Goal: Task Accomplishment & Management: Use online tool/utility

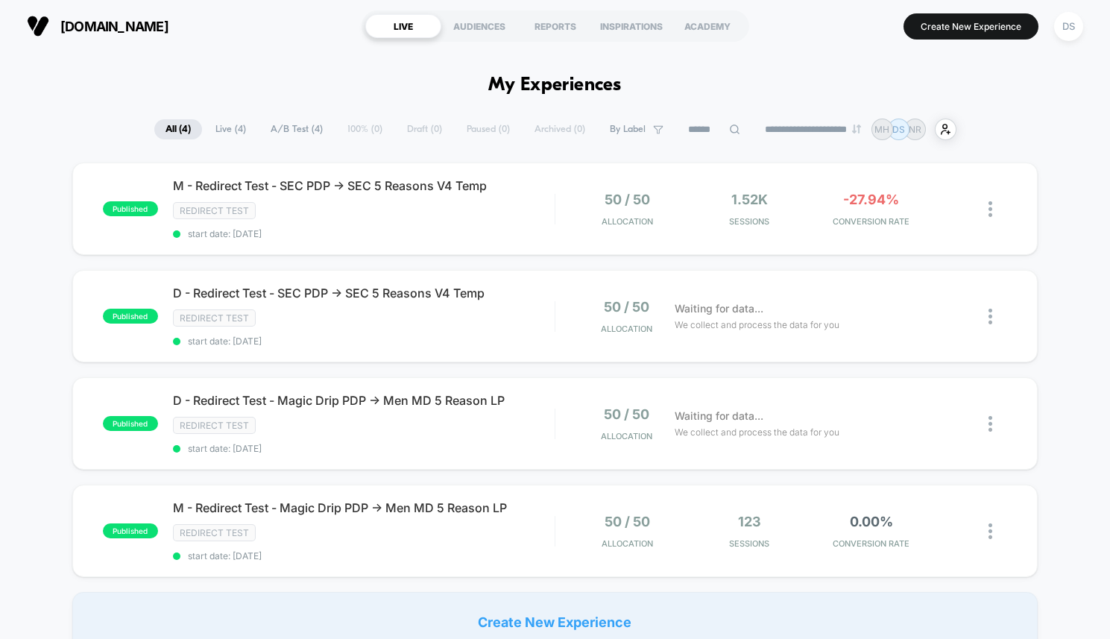
scroll to position [51, 0]
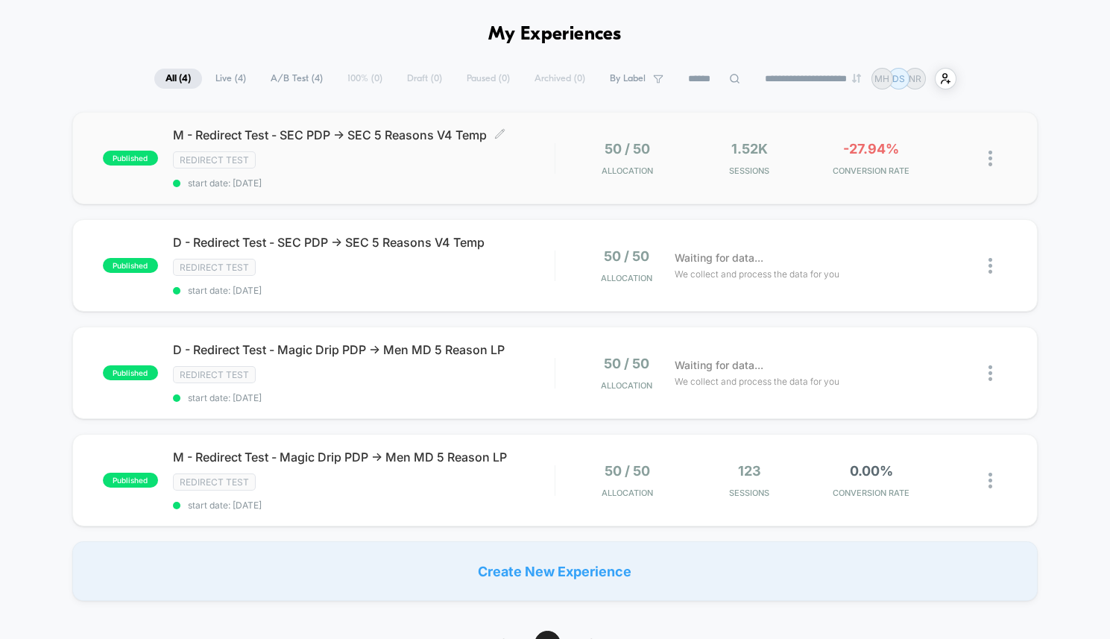
click at [486, 148] on div "M - Redirect Test - SEC PDP -> SEC 5 Reasons V4 Temp Click to edit experience d…" at bounding box center [364, 158] width 382 height 61
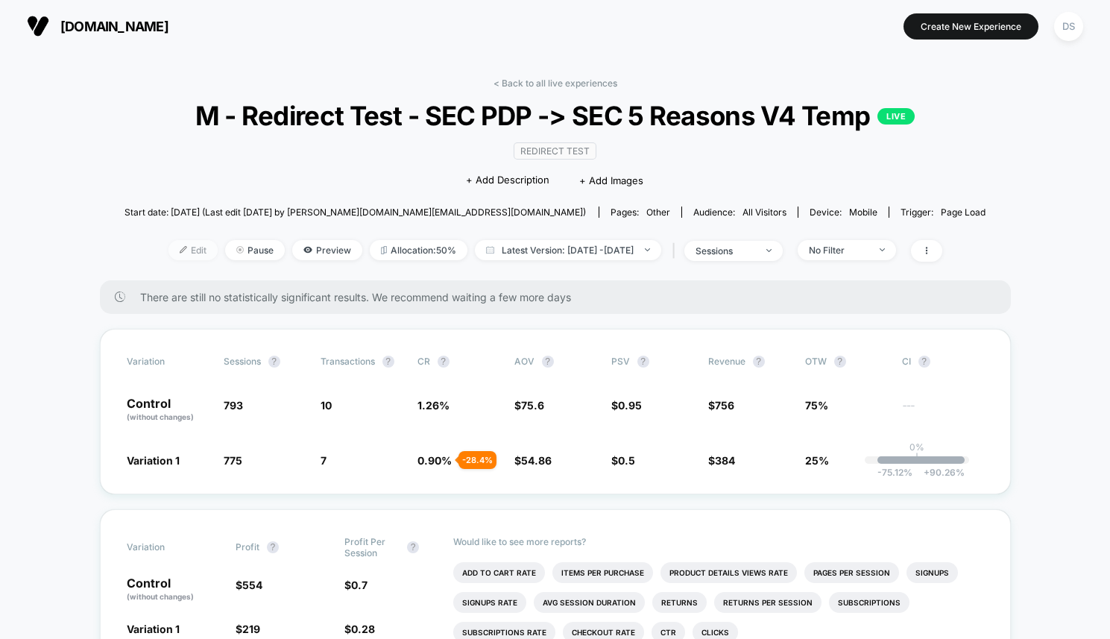
click at [169, 251] on span "Edit" at bounding box center [193, 250] width 49 height 20
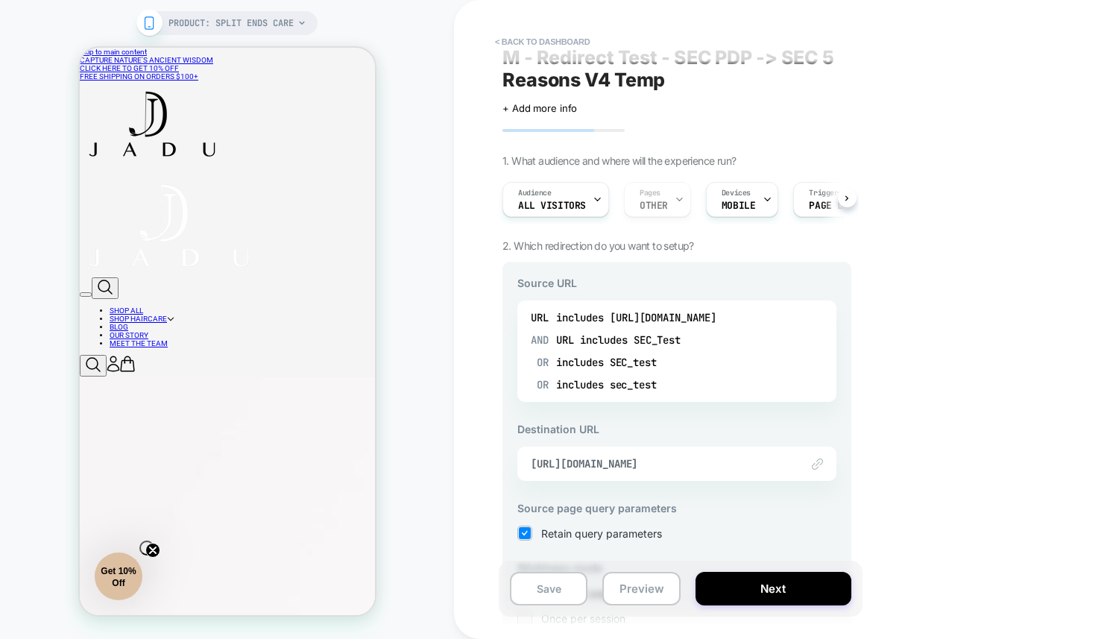
scroll to position [16, 0]
click at [529, 43] on button "< back to dashboard" at bounding box center [543, 42] width 110 height 24
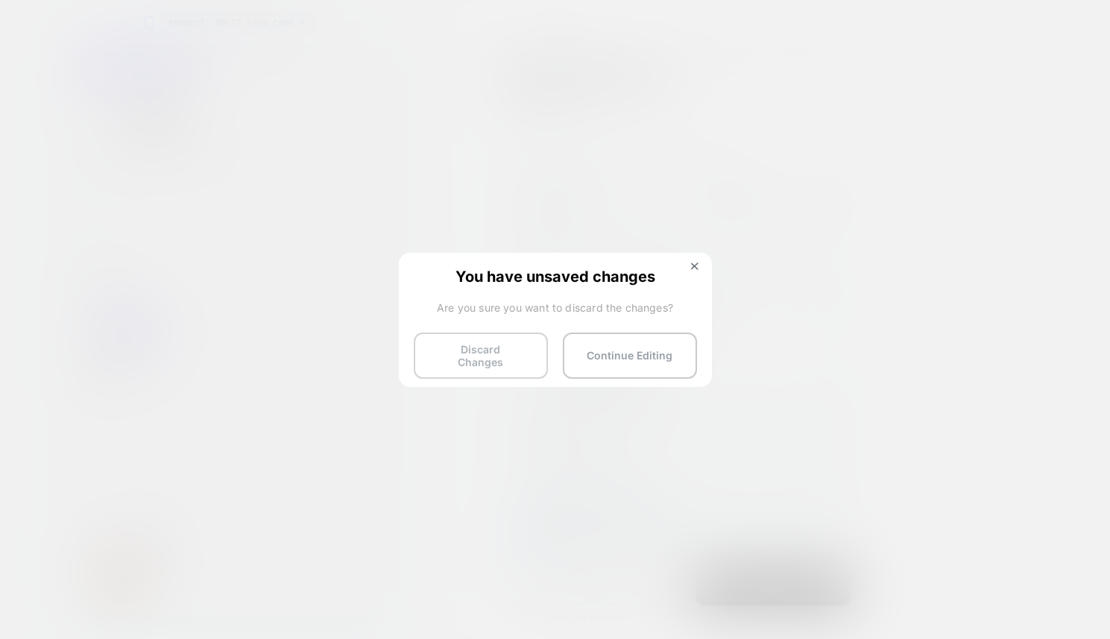
click at [531, 356] on button "Discard Changes" at bounding box center [481, 356] width 134 height 46
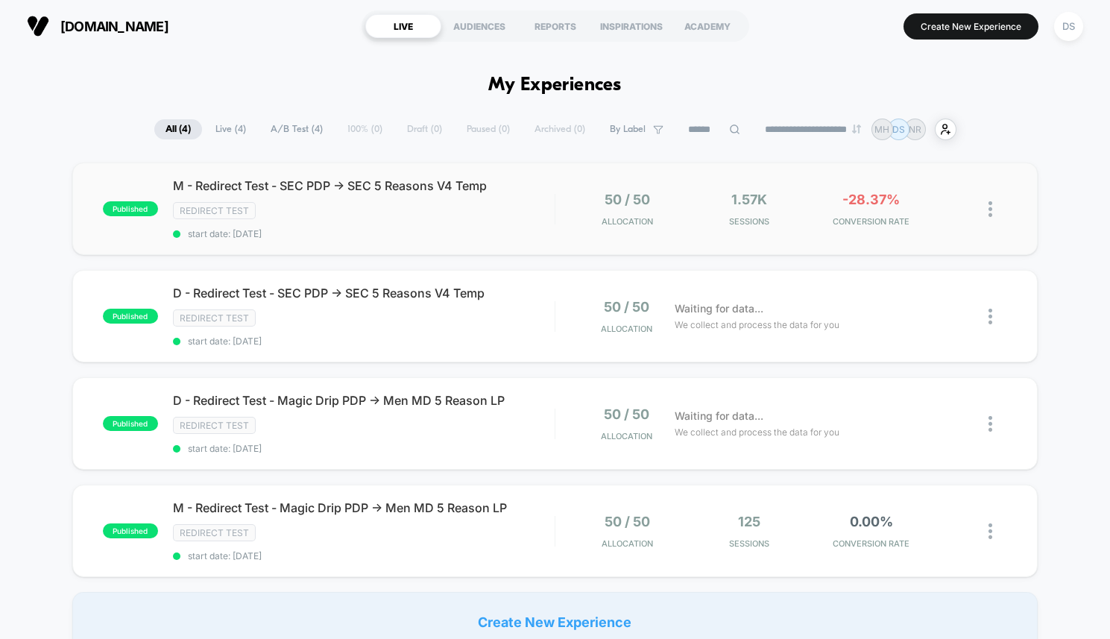
click at [990, 210] on img at bounding box center [991, 209] width 4 height 16
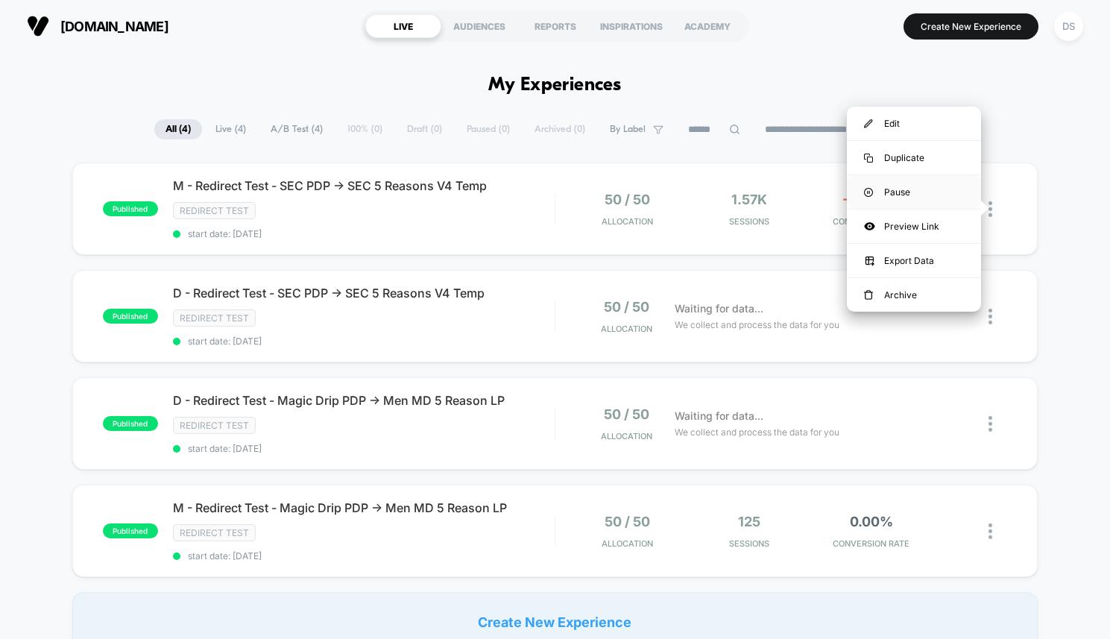
click at [961, 193] on div "Pause" at bounding box center [914, 192] width 134 height 34
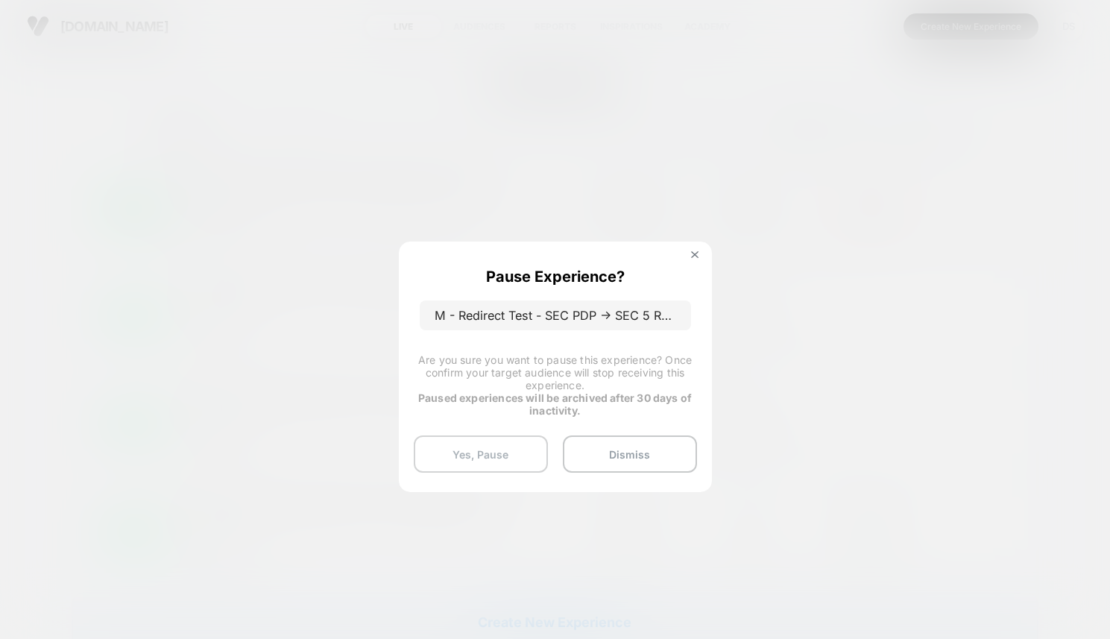
click at [500, 461] on button "Yes, Pause" at bounding box center [481, 454] width 134 height 37
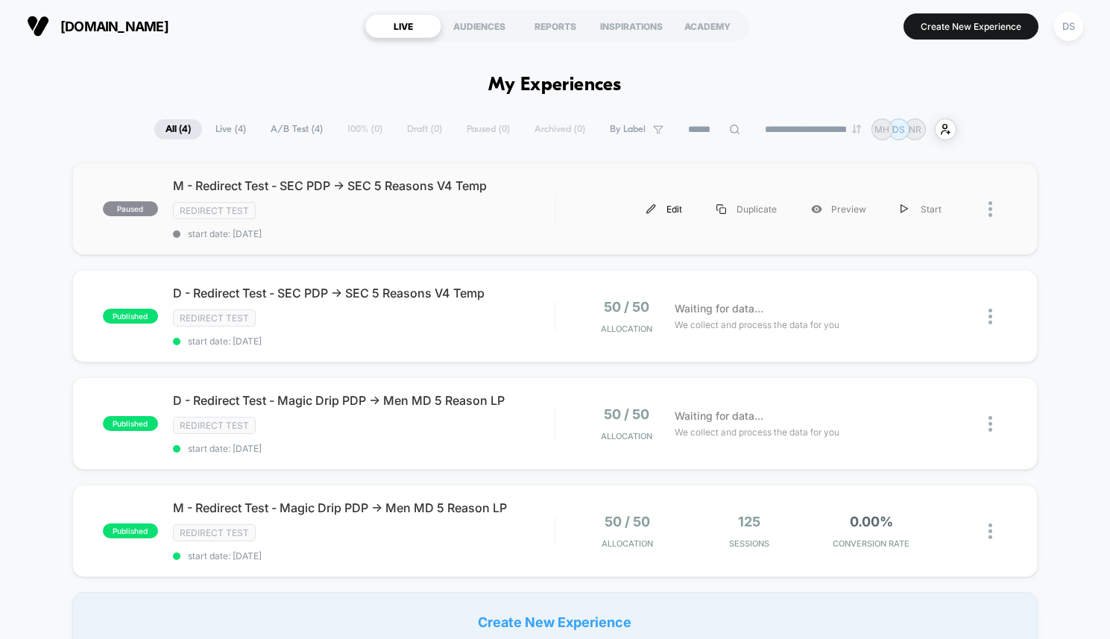
click at [661, 203] on div "Edit" at bounding box center [664, 209] width 70 height 34
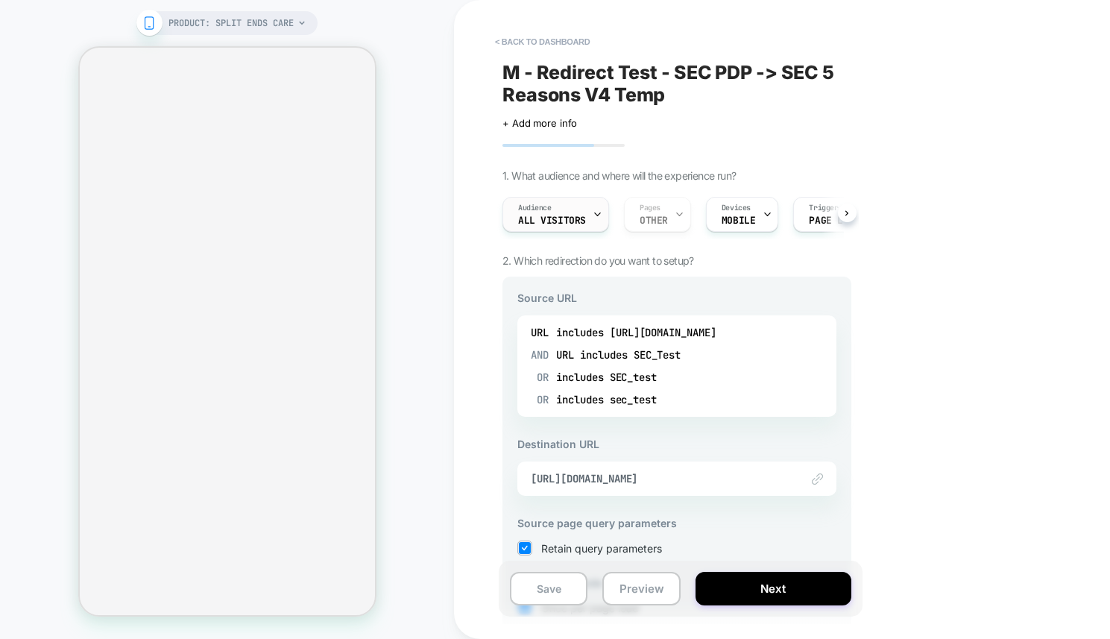
click at [570, 209] on div "Audience All Visitors" at bounding box center [552, 215] width 98 height 34
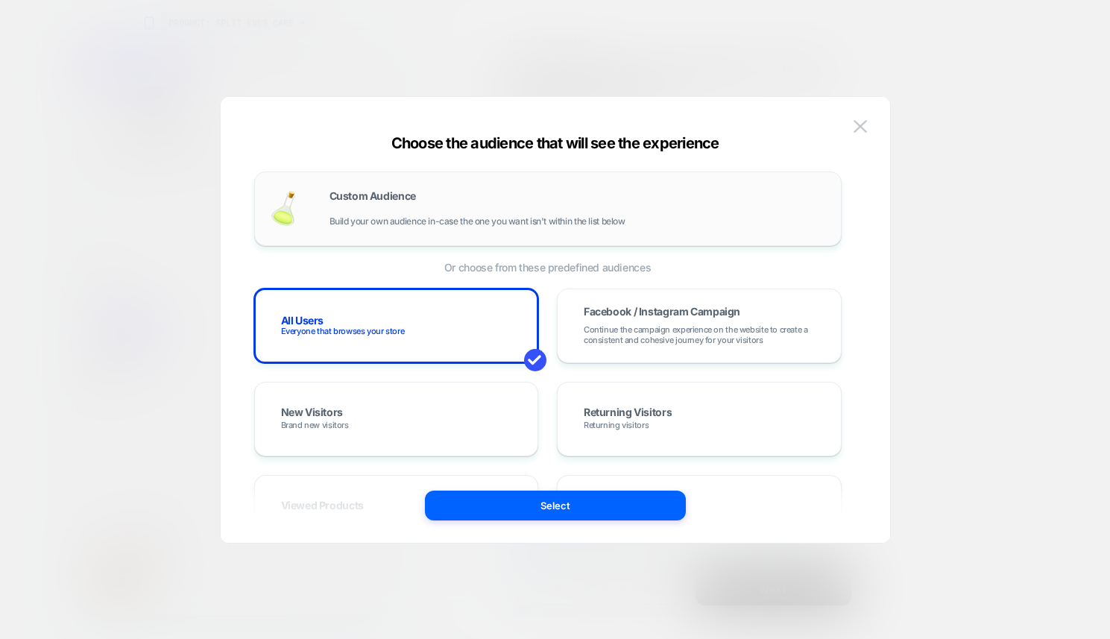
click at [567, 216] on span "Build your own audience in-case the one you want isn't within the list below" at bounding box center [478, 221] width 296 height 10
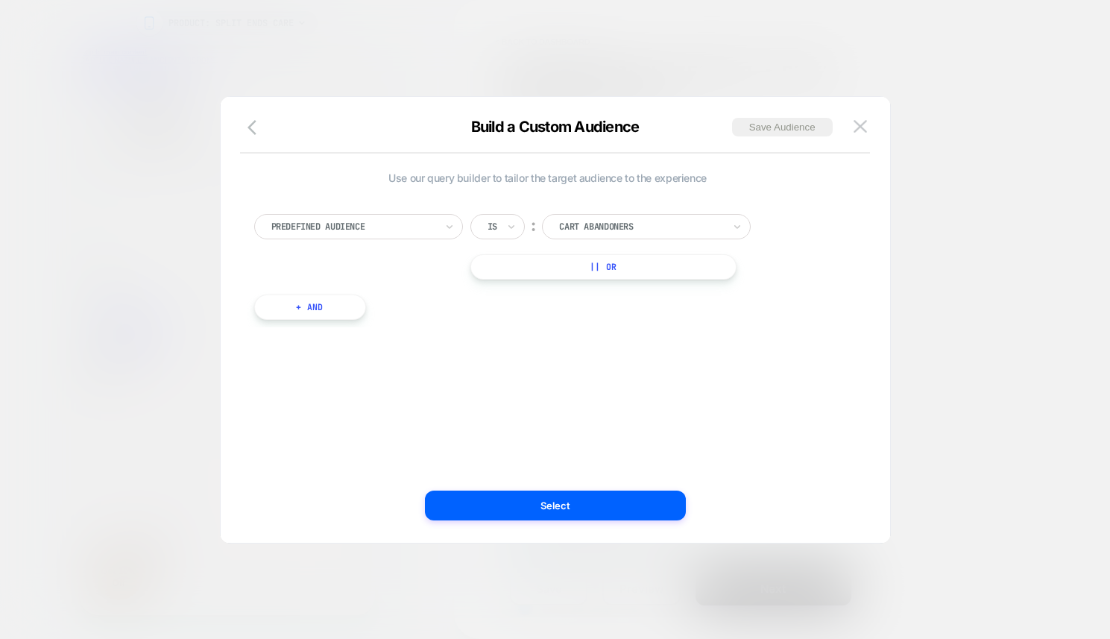
click at [436, 231] on div "Predefined Audience" at bounding box center [358, 226] width 209 height 25
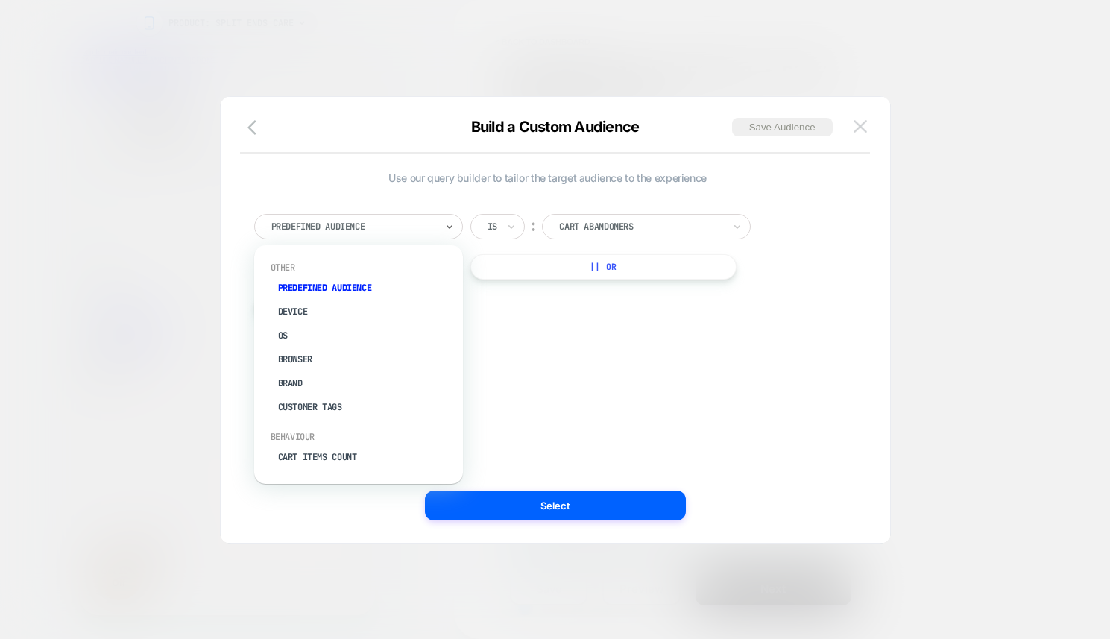
click at [862, 129] on img at bounding box center [860, 126] width 13 height 13
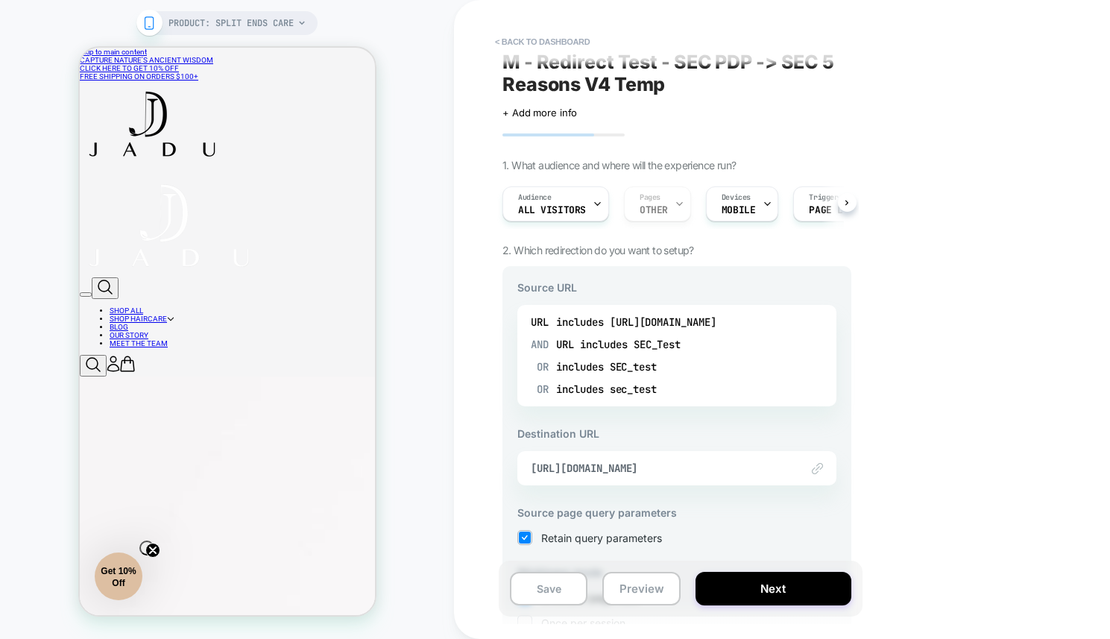
scroll to position [13, 0]
click at [734, 353] on div "AND URL includes SEC_Test OR includes SEC_test OR includes sec_test" at bounding box center [677, 364] width 292 height 67
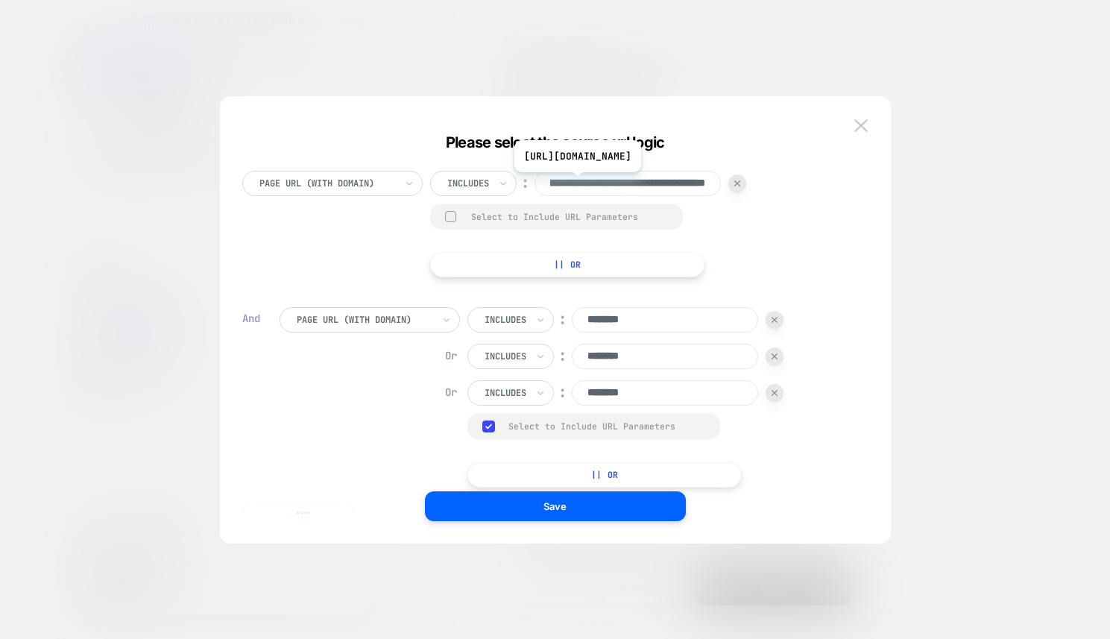
scroll to position [0, 140]
click at [858, 113] on div "**********" at bounding box center [555, 327] width 626 height 433
click at [858, 121] on img at bounding box center [861, 125] width 13 height 13
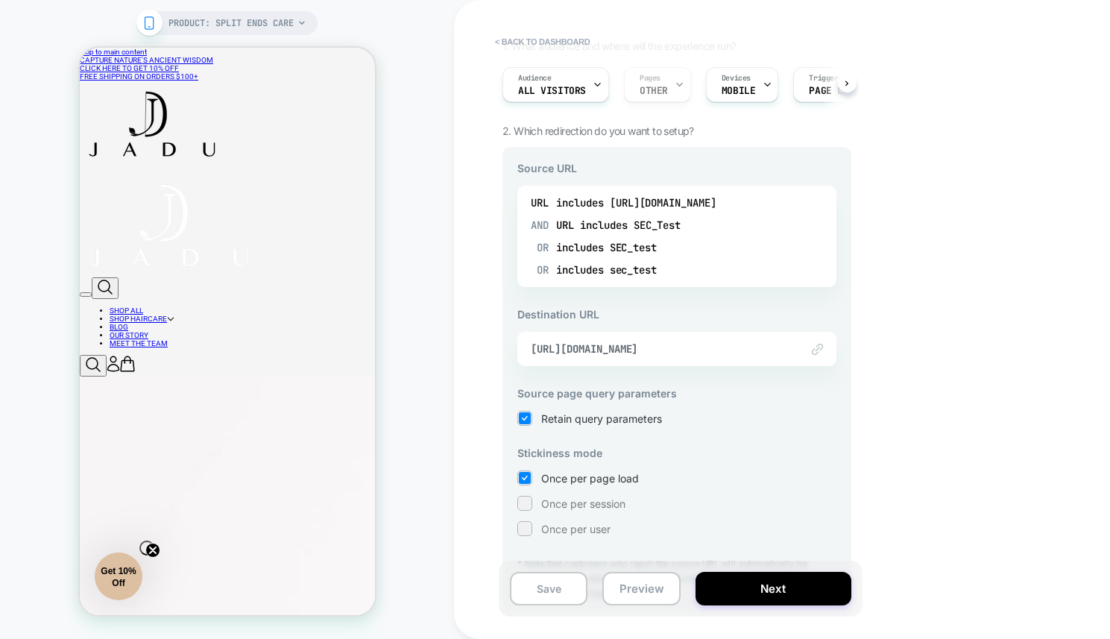
scroll to position [0, 0]
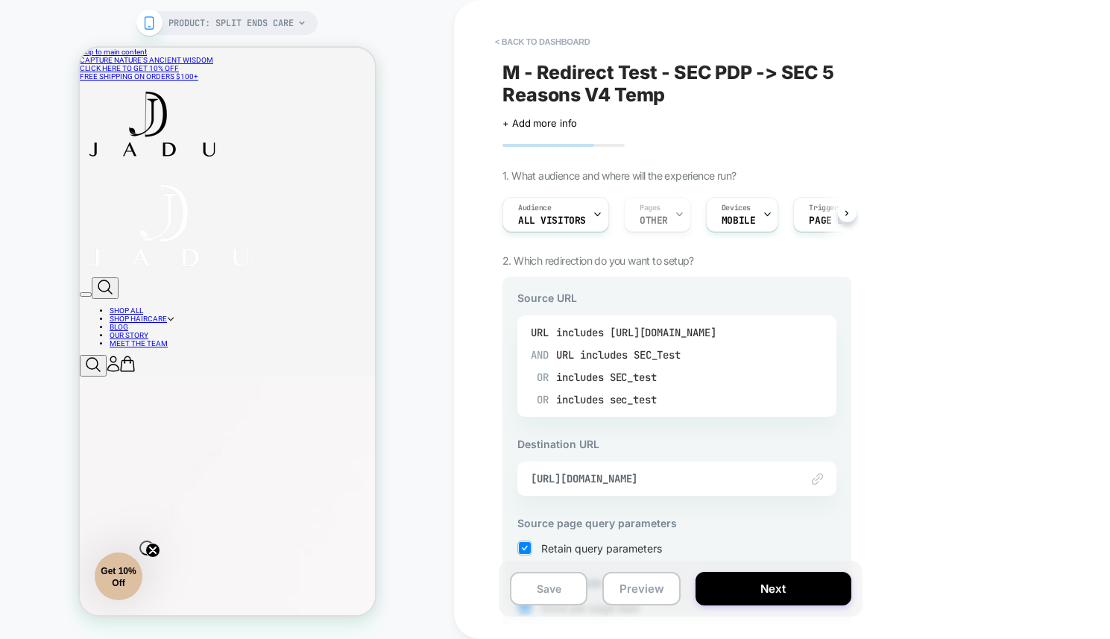
click at [707, 365] on div "AND URL includes SEC_Test OR includes SEC_test OR includes sec_test" at bounding box center [677, 377] width 292 height 67
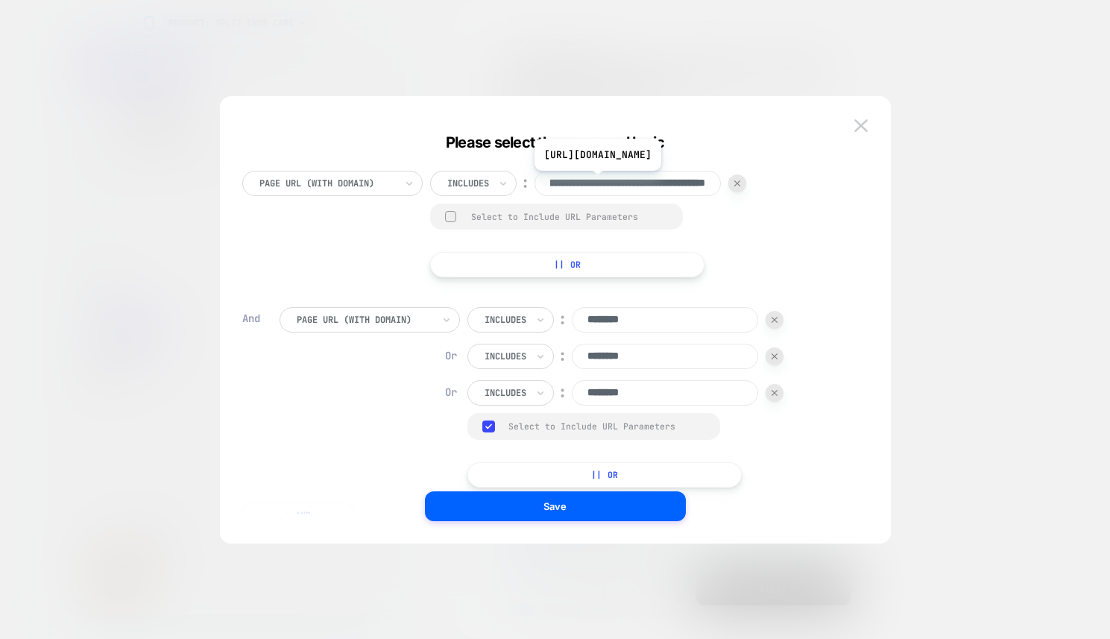
scroll to position [0, 140]
click at [853, 124] on button at bounding box center [861, 126] width 22 height 22
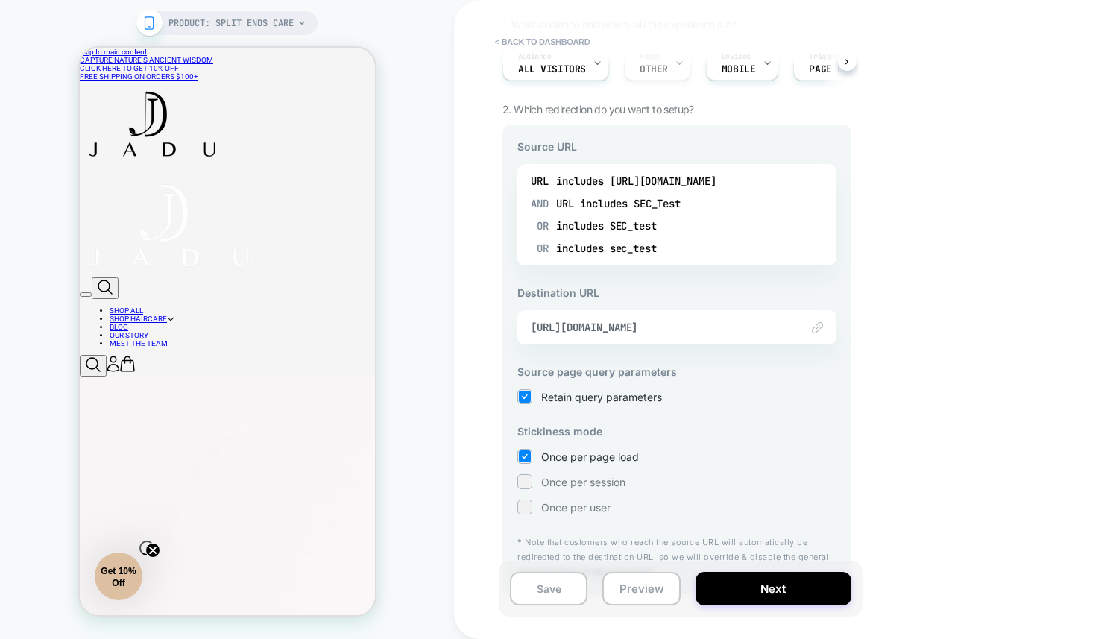
scroll to position [152, 0]
click at [536, 42] on button "< back to dashboard" at bounding box center [543, 42] width 110 height 24
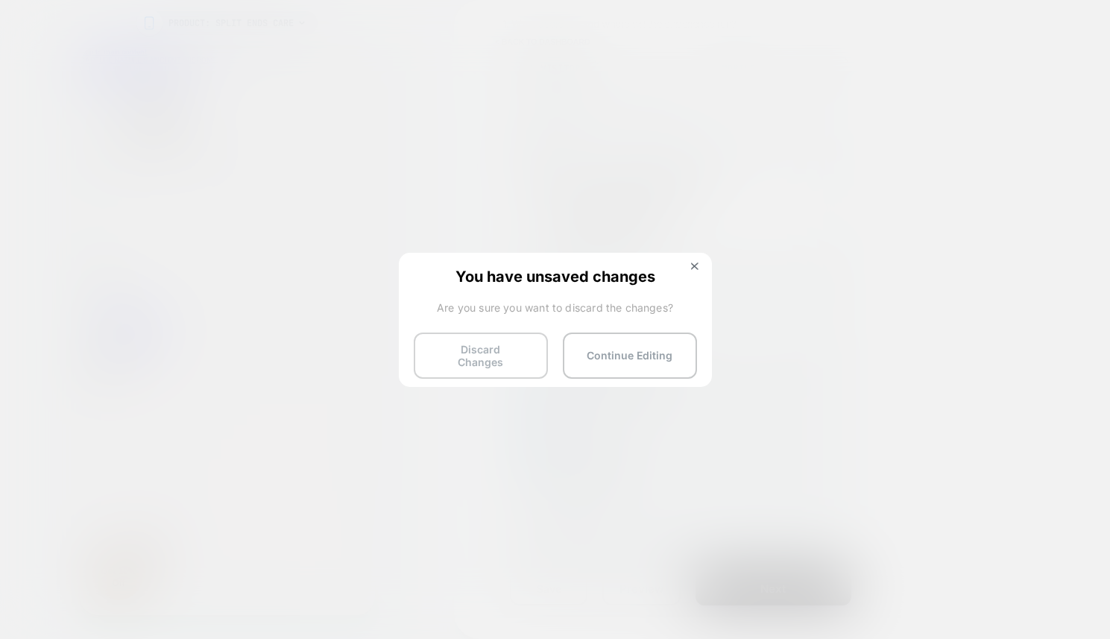
click at [465, 341] on button "Discard Changes" at bounding box center [481, 356] width 134 height 46
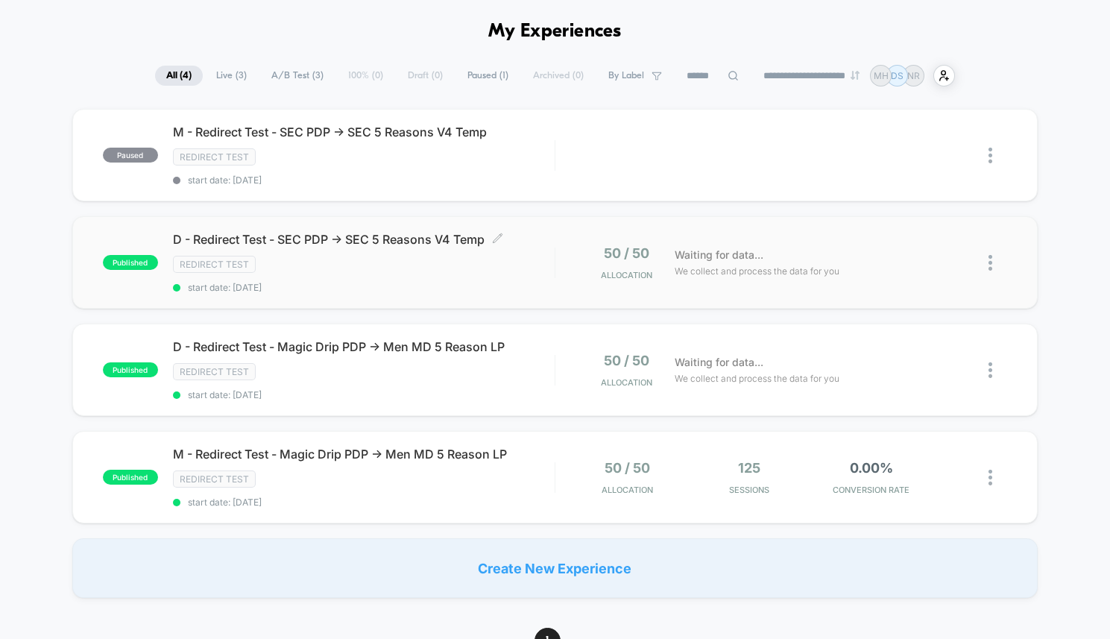
scroll to position [73, 0]
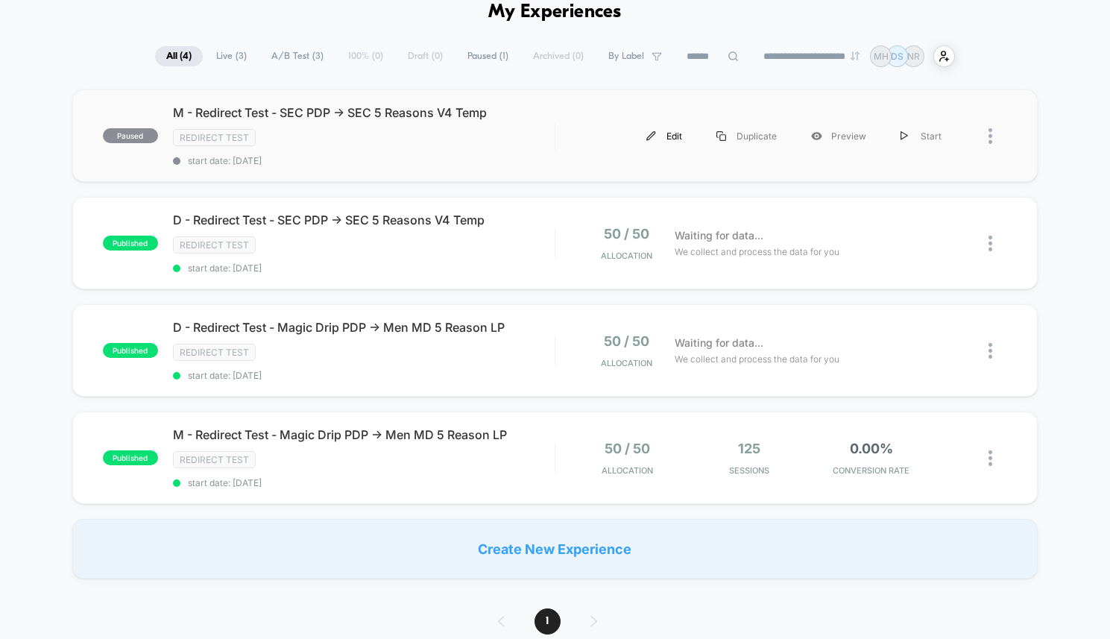
click at [655, 151] on div "Edit" at bounding box center [664, 136] width 70 height 34
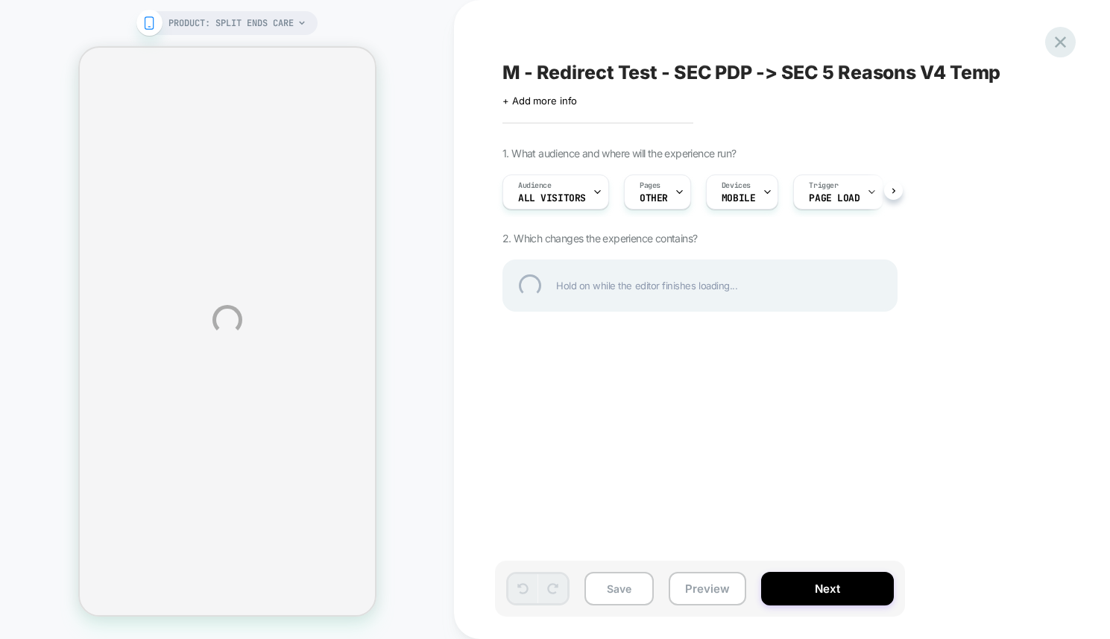
click at [1059, 37] on div at bounding box center [1061, 42] width 31 height 31
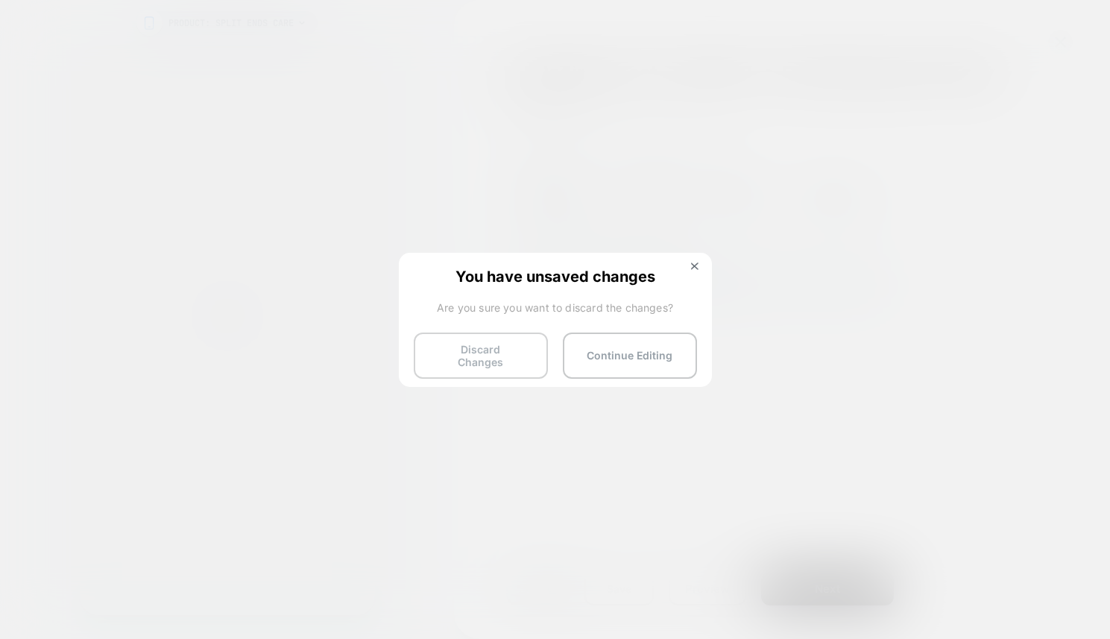
click at [506, 357] on button "Discard Changes" at bounding box center [481, 356] width 134 height 46
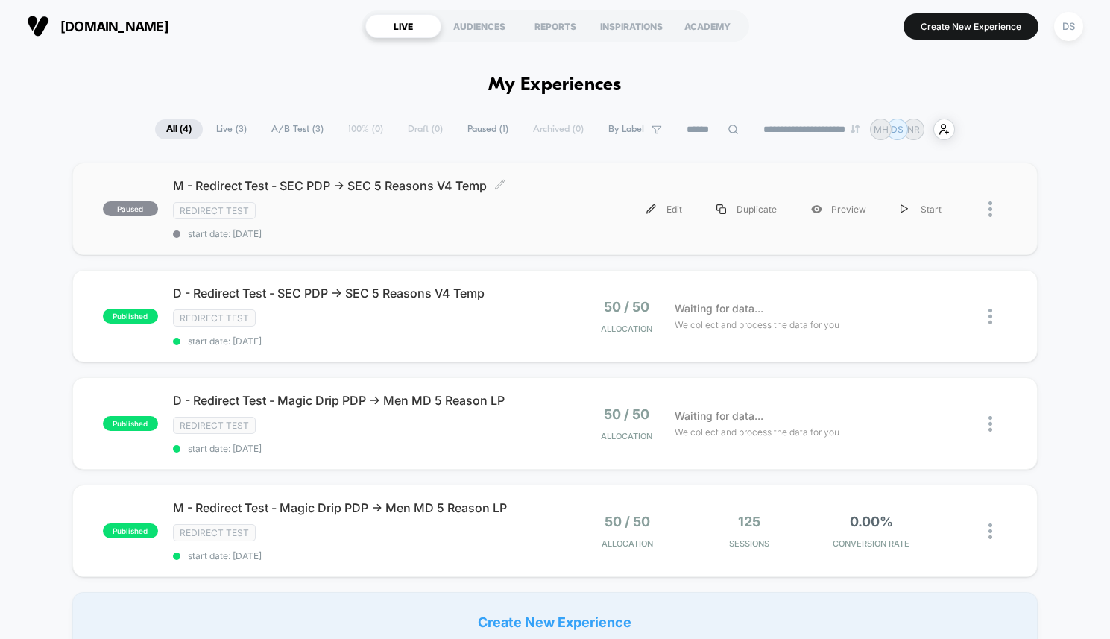
click at [483, 207] on div "Redirect Test" at bounding box center [364, 210] width 382 height 17
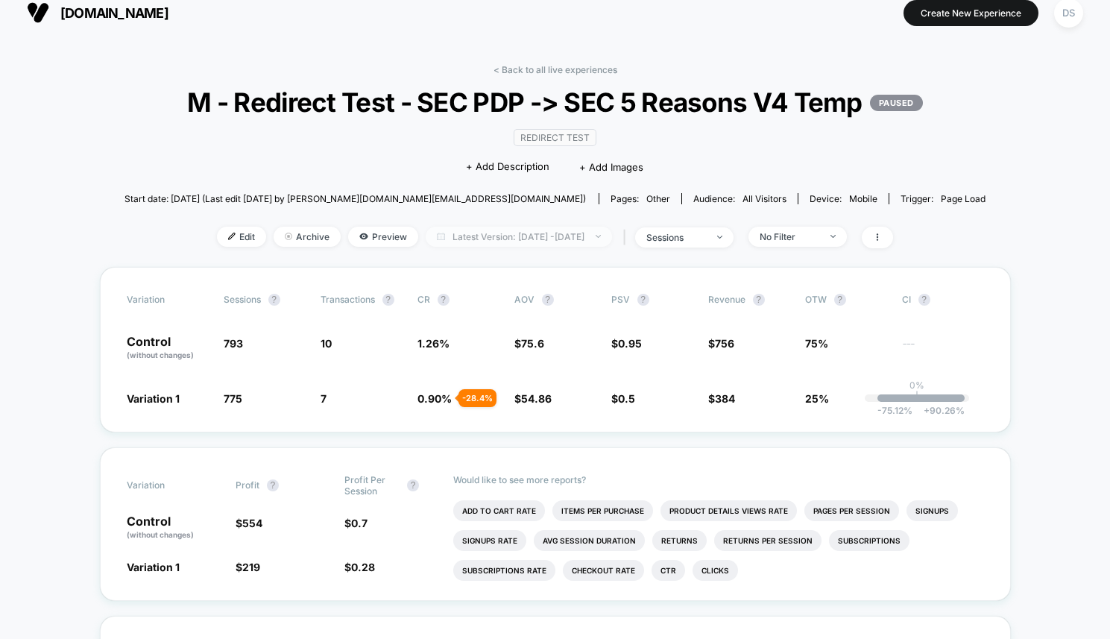
scroll to position [14, 0]
click at [570, 63] on link "< Back to all live experiences" at bounding box center [556, 68] width 124 height 11
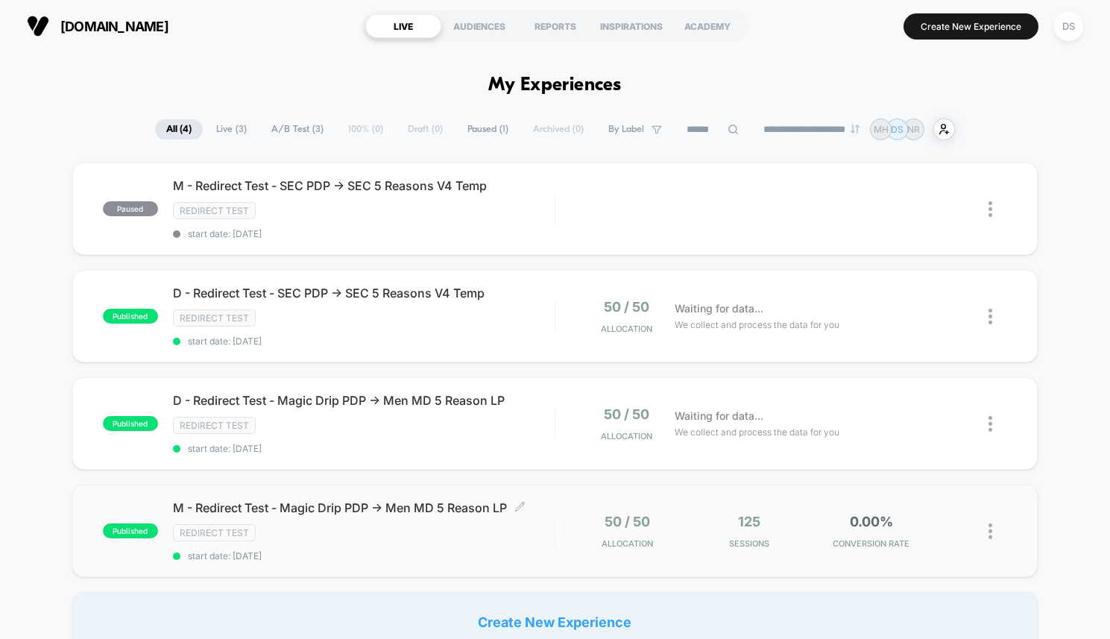
click at [461, 527] on div "Redirect Test" at bounding box center [364, 532] width 382 height 17
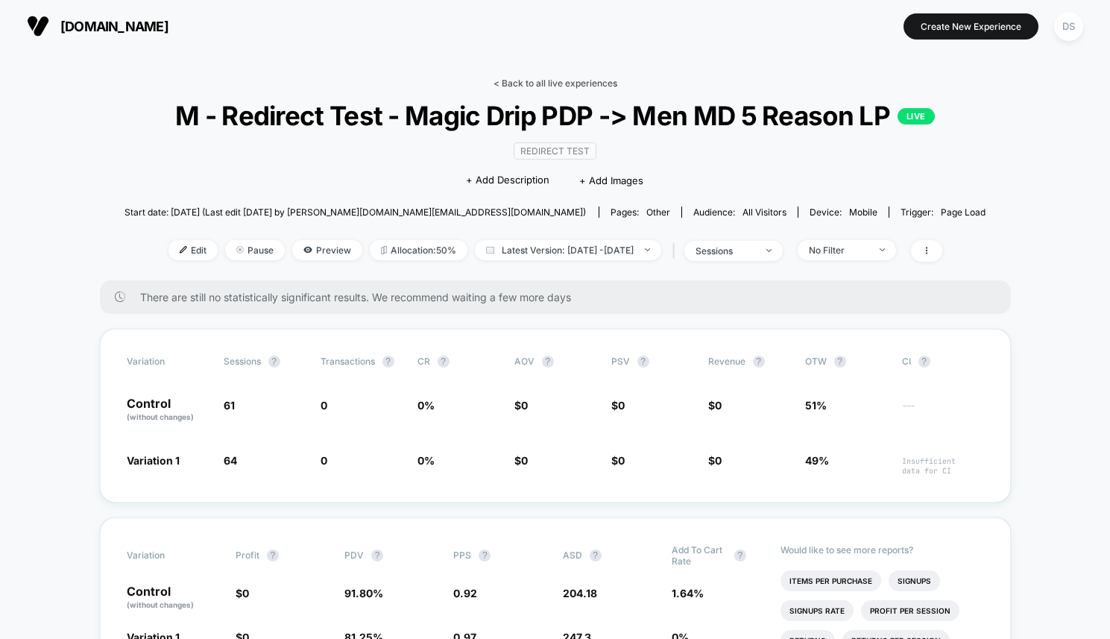
click at [601, 86] on link "< Back to all live experiences" at bounding box center [556, 83] width 124 height 11
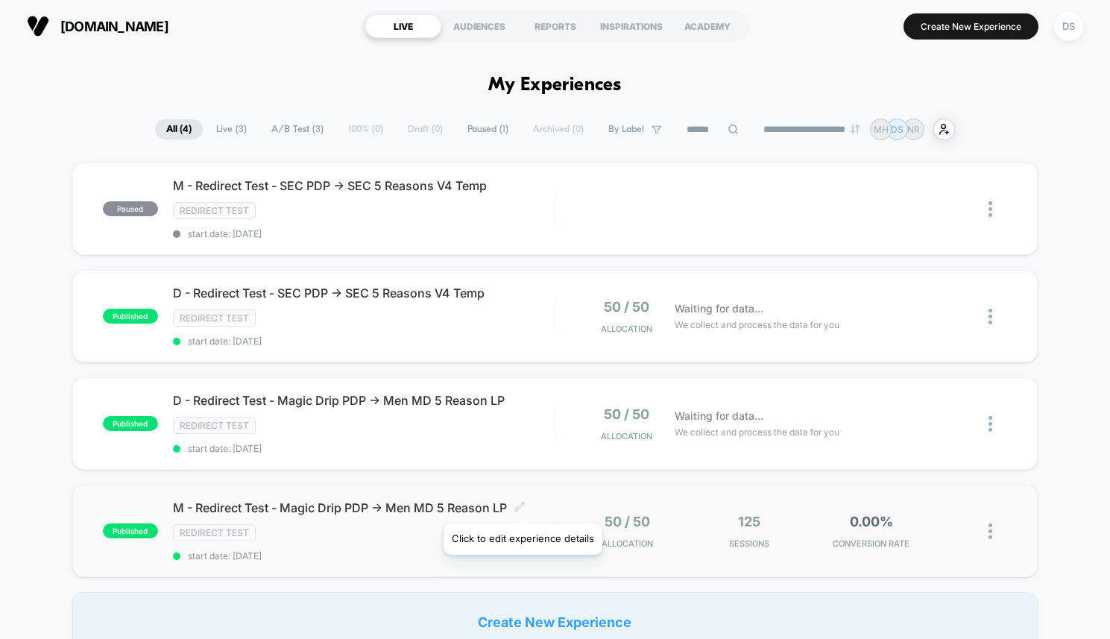
click at [522, 505] on icon at bounding box center [519, 506] width 9 height 9
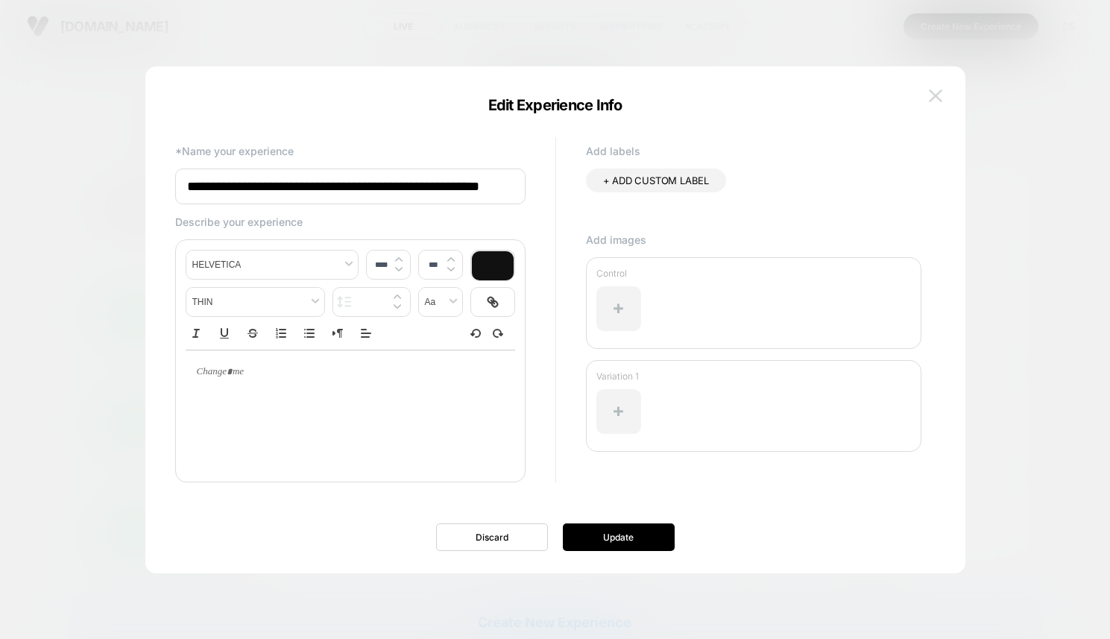
click at [940, 89] on img at bounding box center [935, 95] width 13 height 13
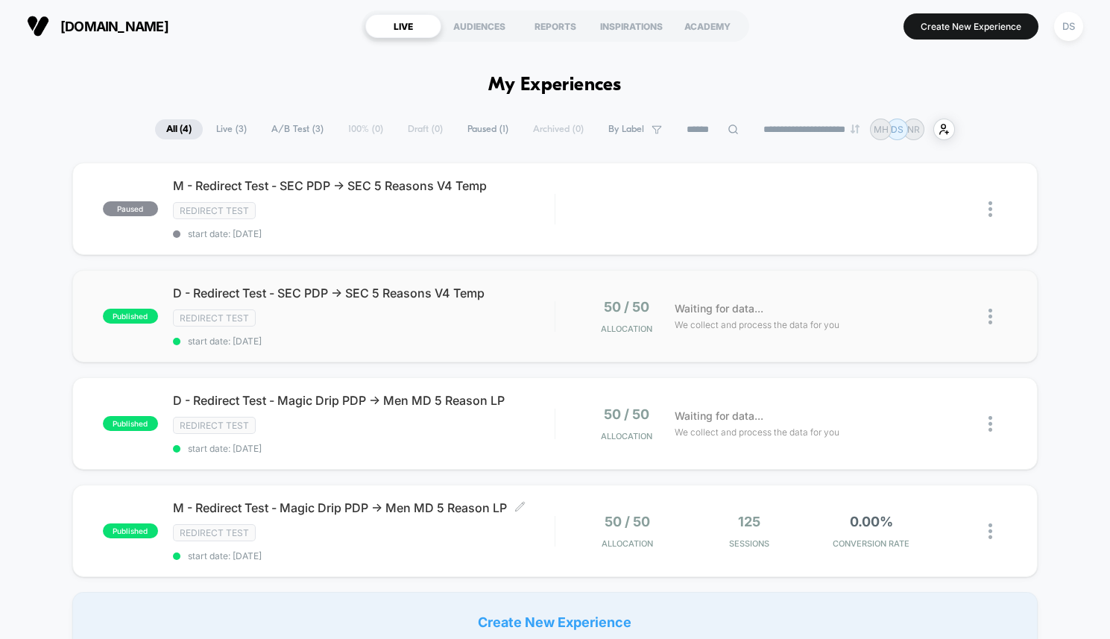
click at [990, 309] on img at bounding box center [991, 317] width 4 height 16
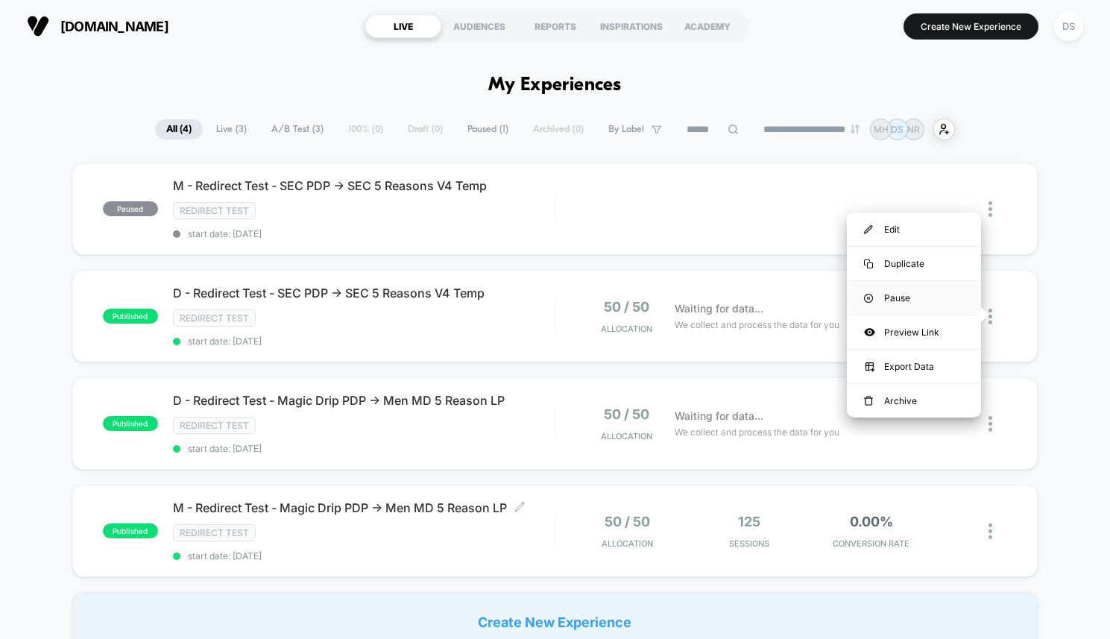
click at [945, 297] on div "Pause" at bounding box center [914, 298] width 134 height 34
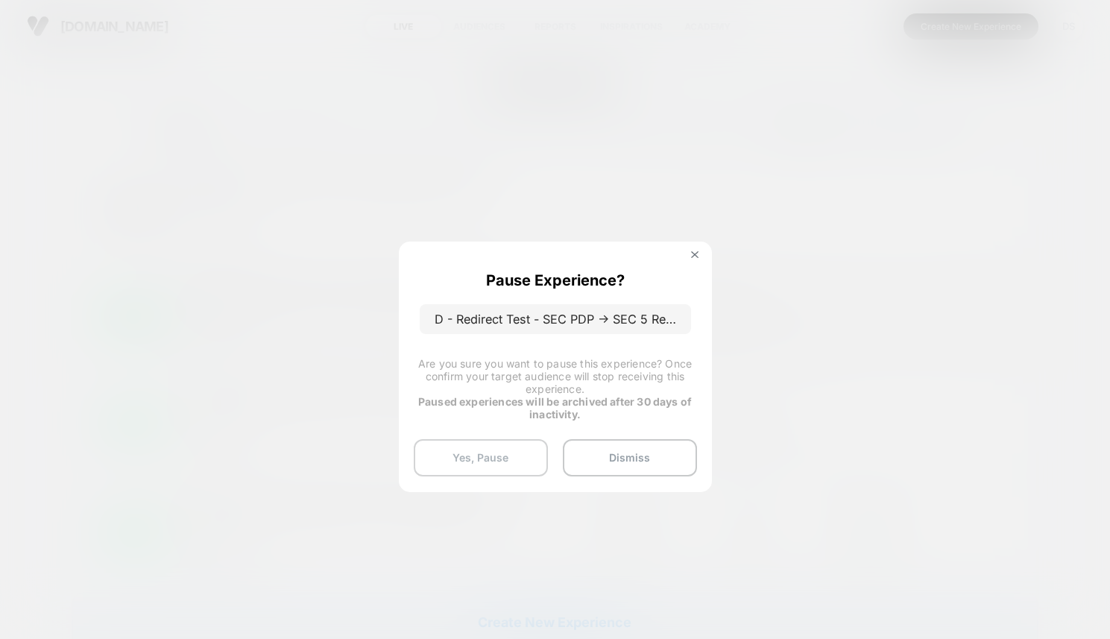
click at [491, 459] on button "Yes, Pause" at bounding box center [481, 457] width 134 height 37
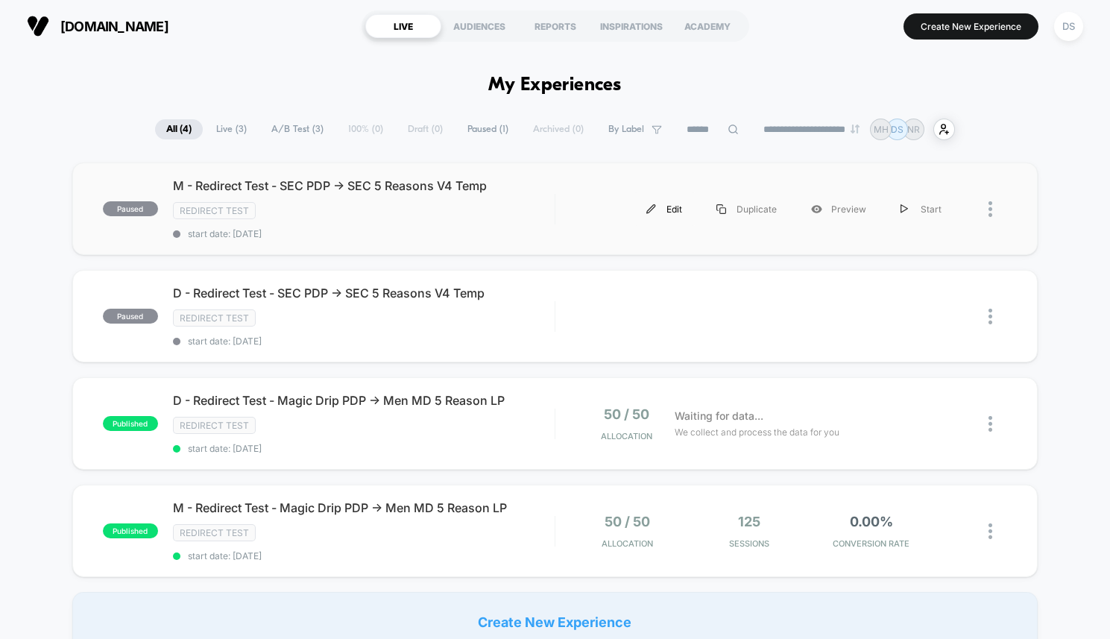
click at [667, 208] on div "Edit" at bounding box center [664, 209] width 70 height 34
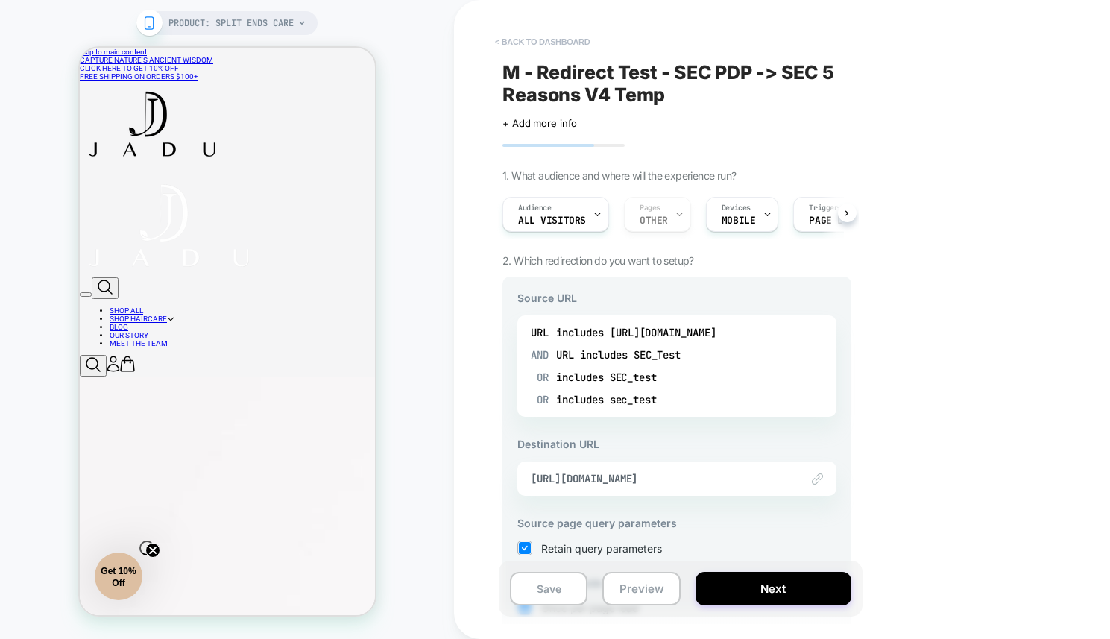
click at [578, 43] on button "< back to dashboard" at bounding box center [543, 42] width 110 height 24
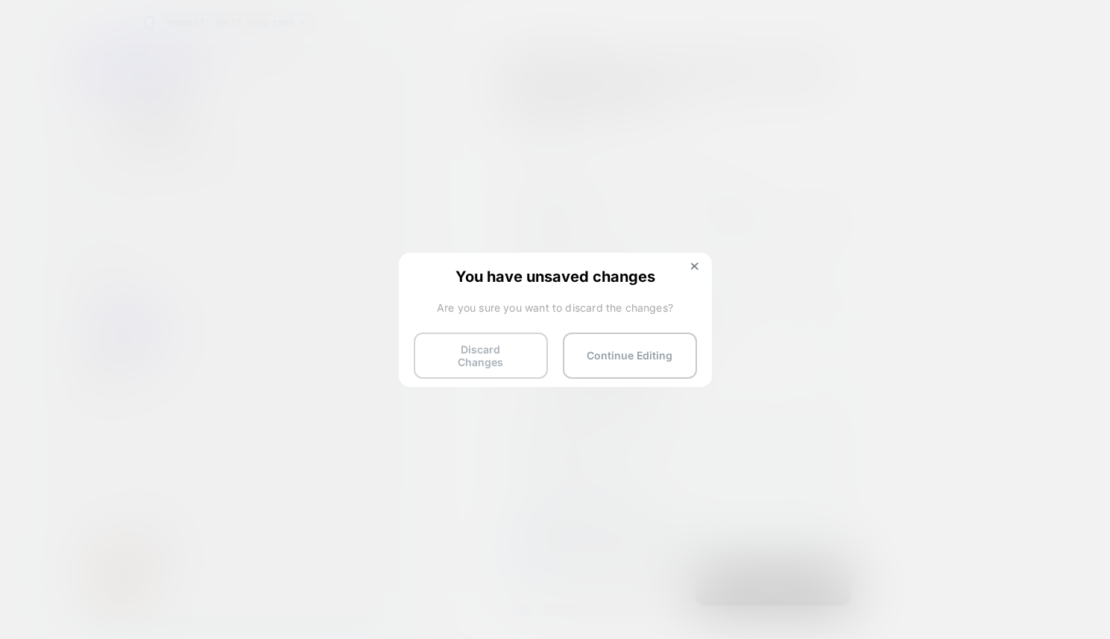
click at [512, 334] on button "Discard Changes" at bounding box center [481, 356] width 134 height 46
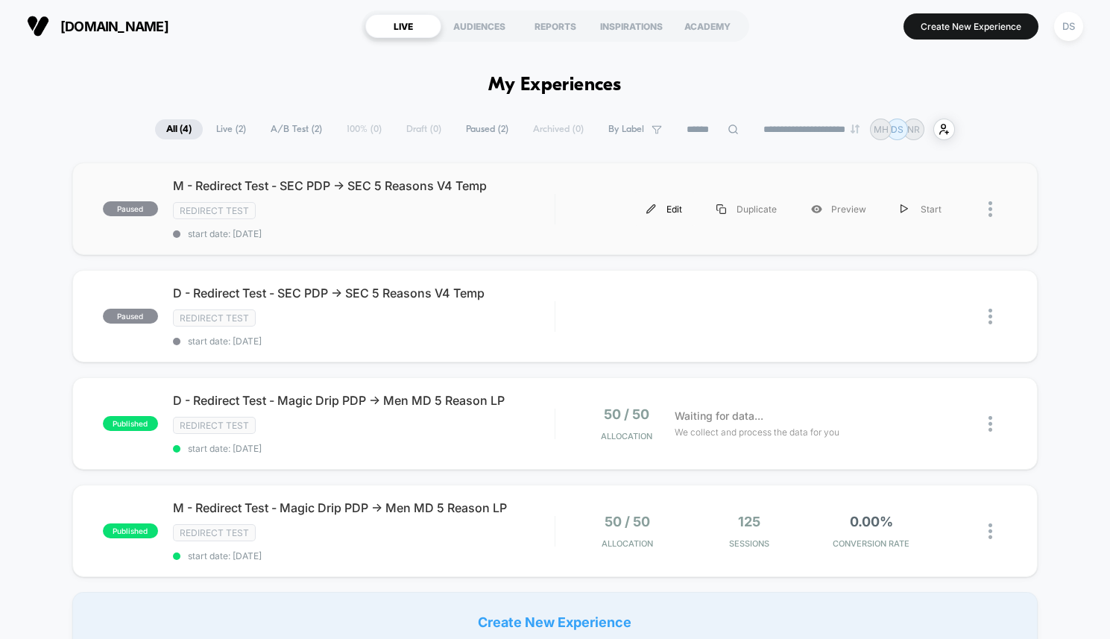
click at [665, 210] on div "Edit" at bounding box center [664, 209] width 70 height 34
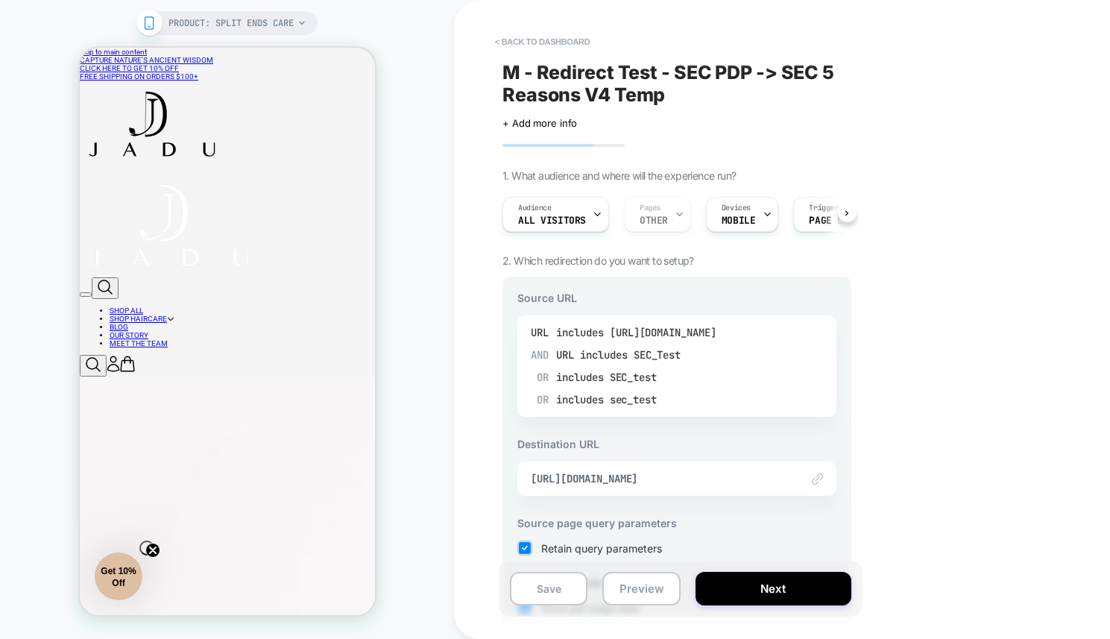
click at [659, 334] on div "includes [URL][DOMAIN_NAME]" at bounding box center [636, 332] width 160 height 22
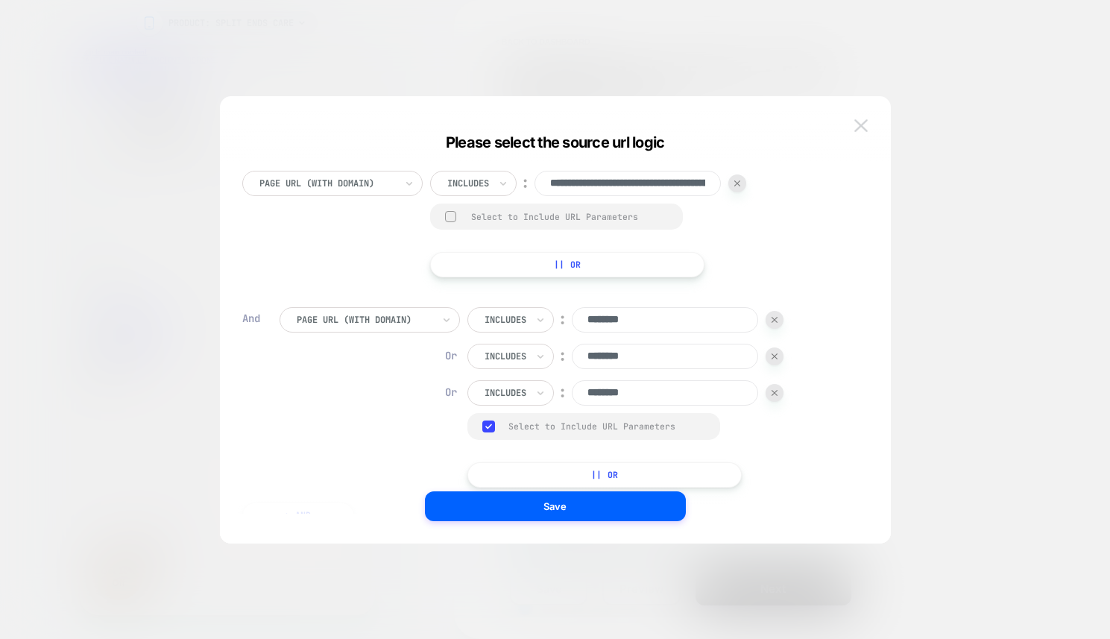
click at [866, 127] on img at bounding box center [861, 125] width 13 height 13
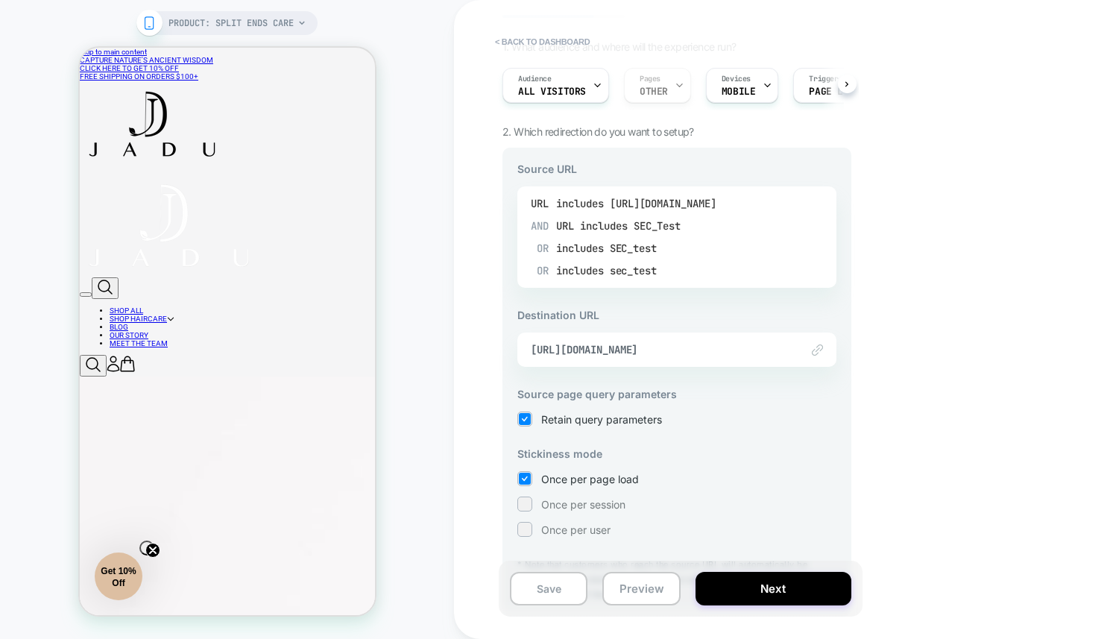
scroll to position [181, 0]
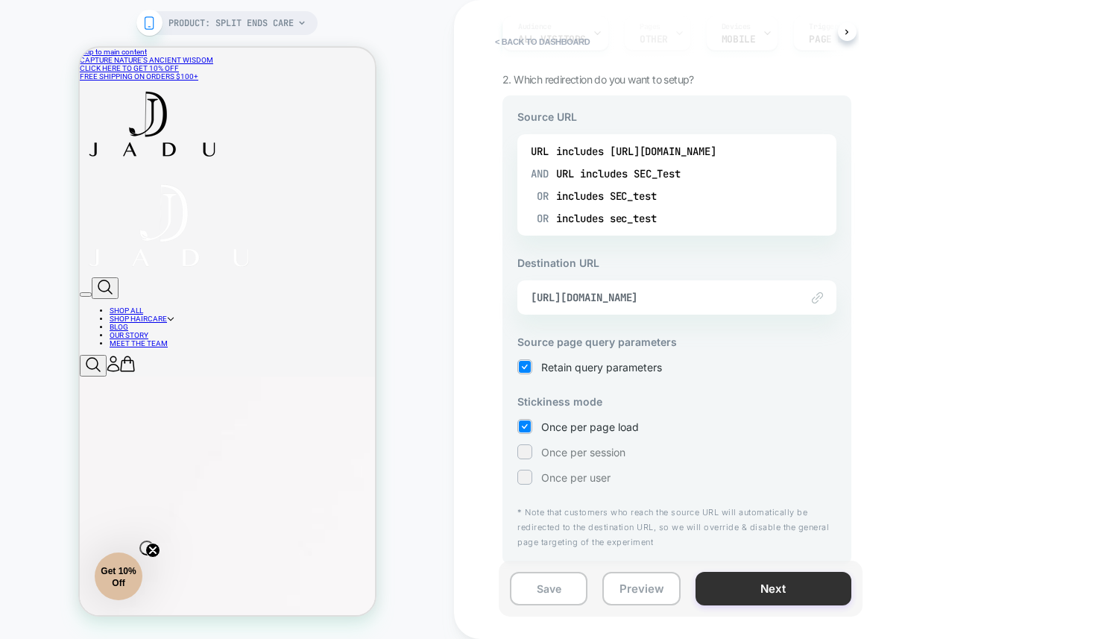
click at [729, 572] on button "Next" at bounding box center [774, 589] width 156 height 34
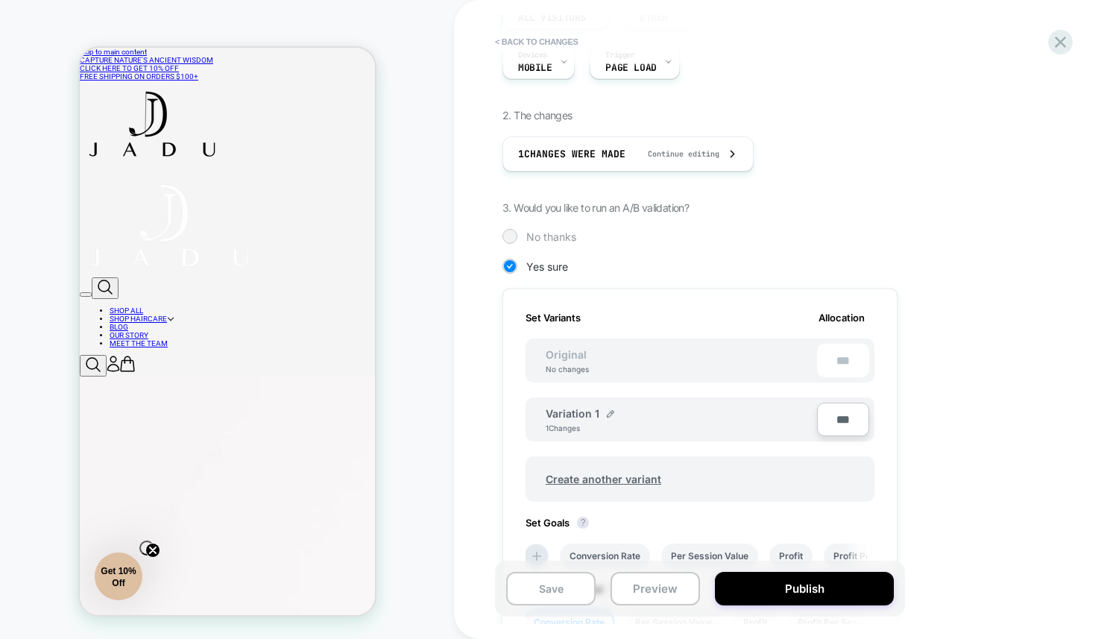
scroll to position [233, 0]
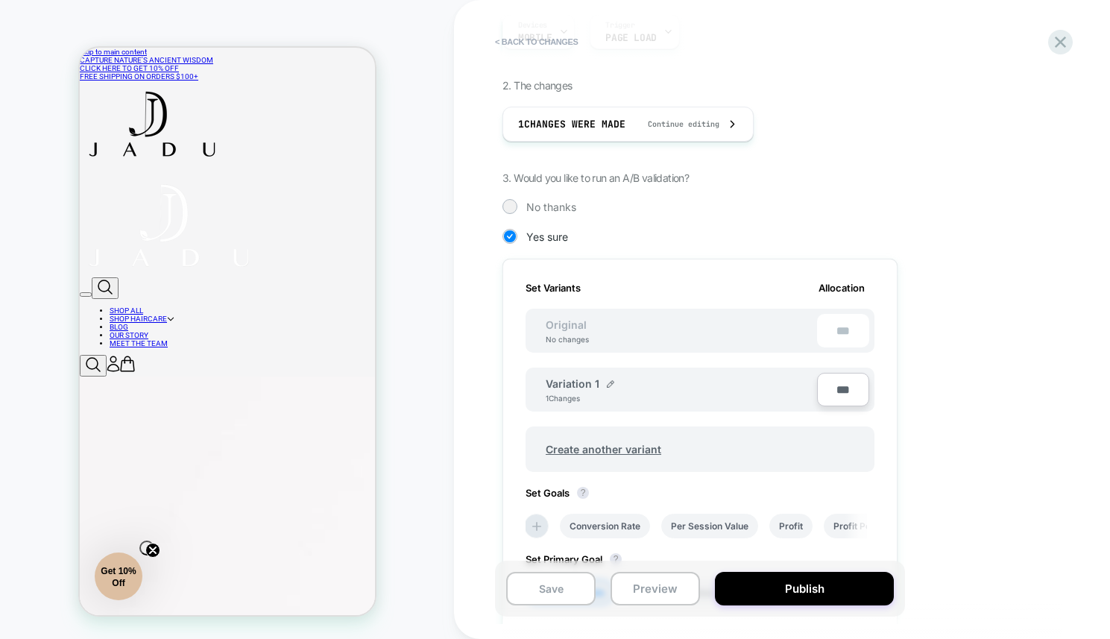
click at [823, 390] on input "***" at bounding box center [843, 390] width 52 height 34
click at [565, 203] on span "No thanks" at bounding box center [552, 207] width 50 height 13
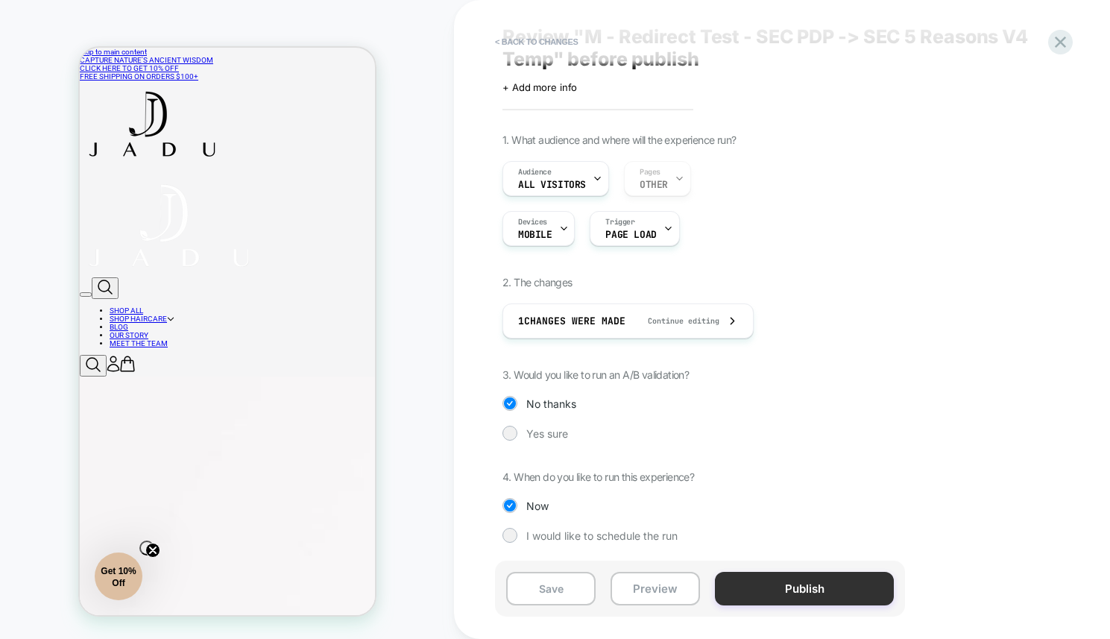
click at [773, 597] on button "Publish" at bounding box center [804, 589] width 179 height 34
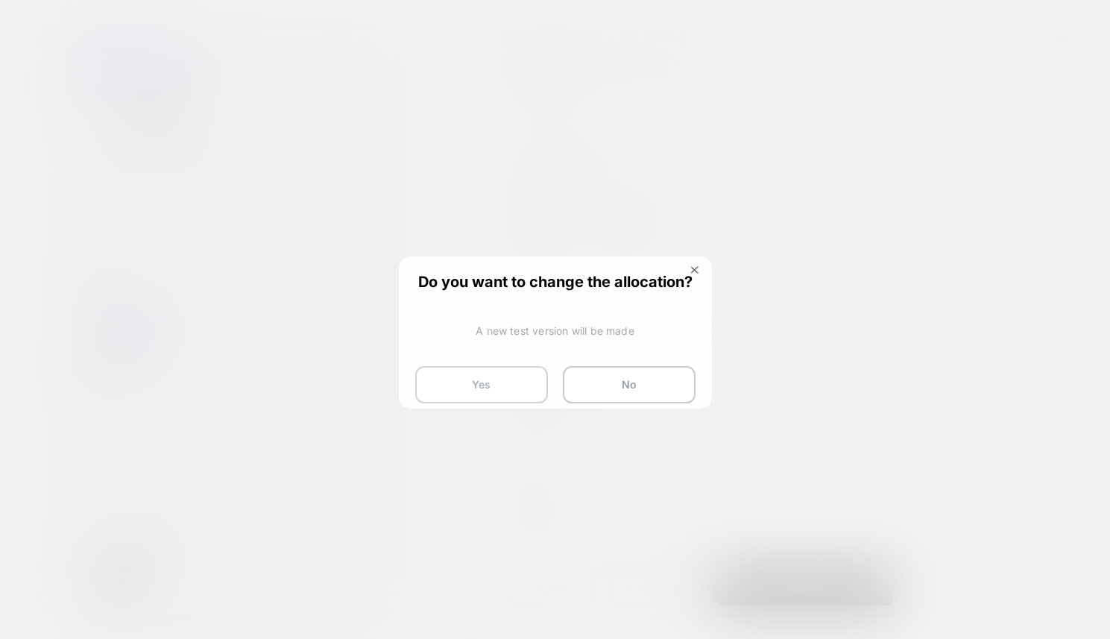
click at [514, 392] on button "Yes" at bounding box center [481, 384] width 133 height 37
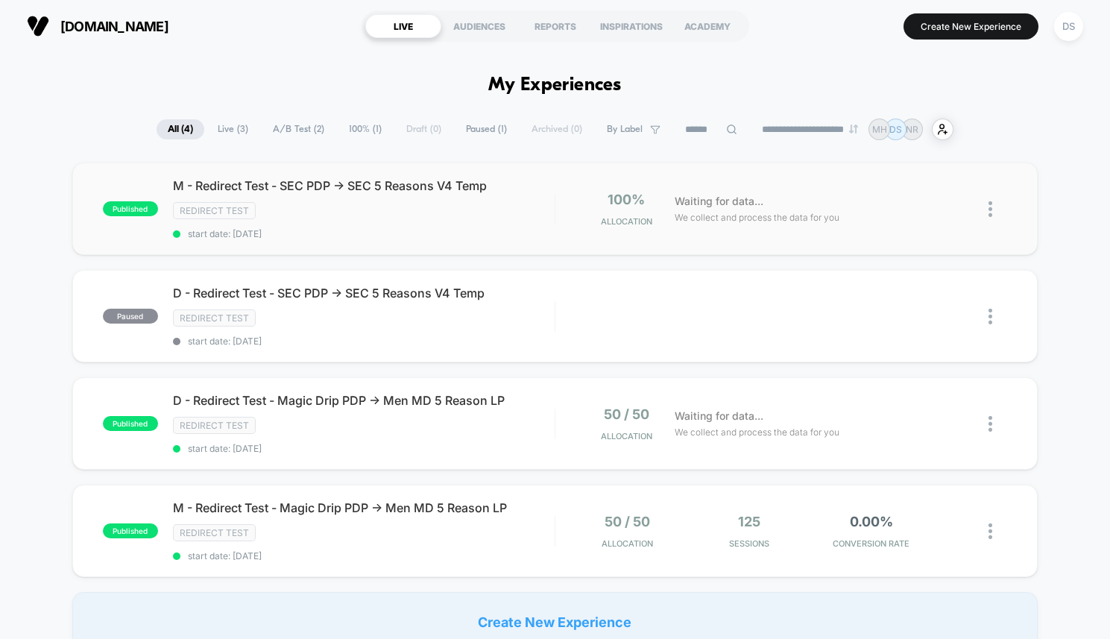
click at [992, 211] on img at bounding box center [991, 209] width 4 height 16
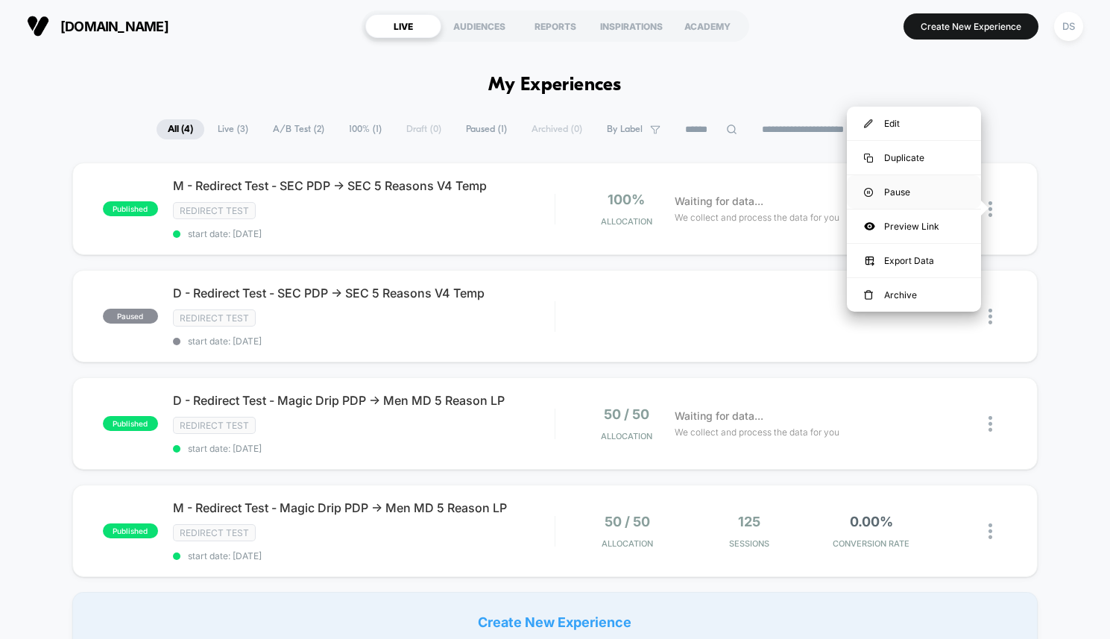
click at [914, 190] on div "Pause" at bounding box center [914, 192] width 134 height 34
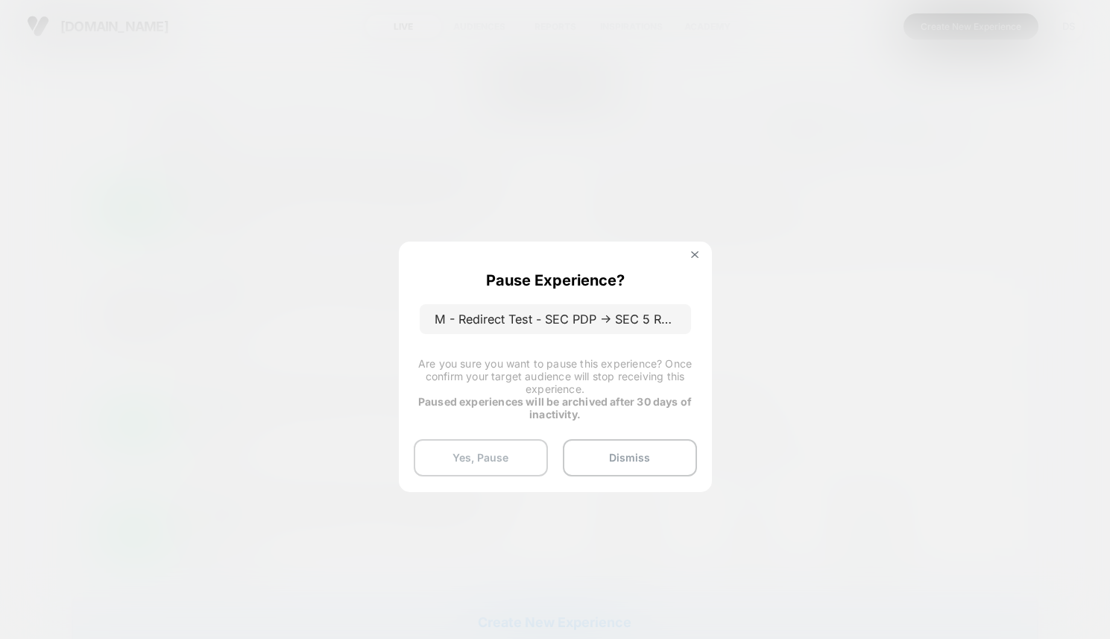
click at [495, 447] on button "Yes, Pause" at bounding box center [481, 457] width 134 height 37
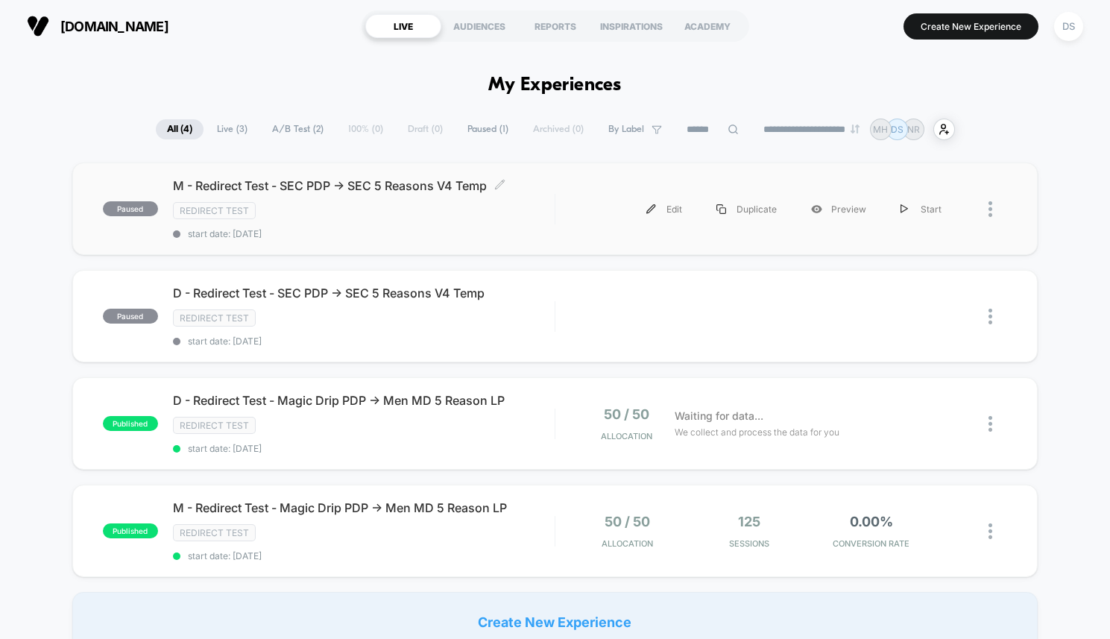
click at [421, 228] on span "start date: [DATE]" at bounding box center [364, 233] width 382 height 11
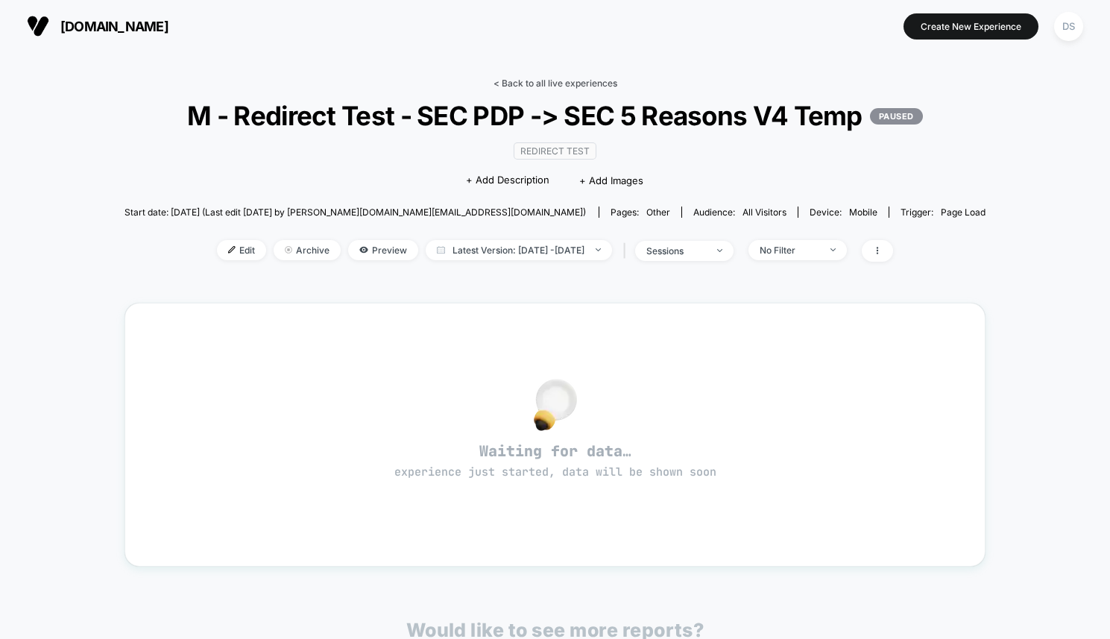
click at [507, 87] on link "< Back to all live experiences" at bounding box center [556, 83] width 124 height 11
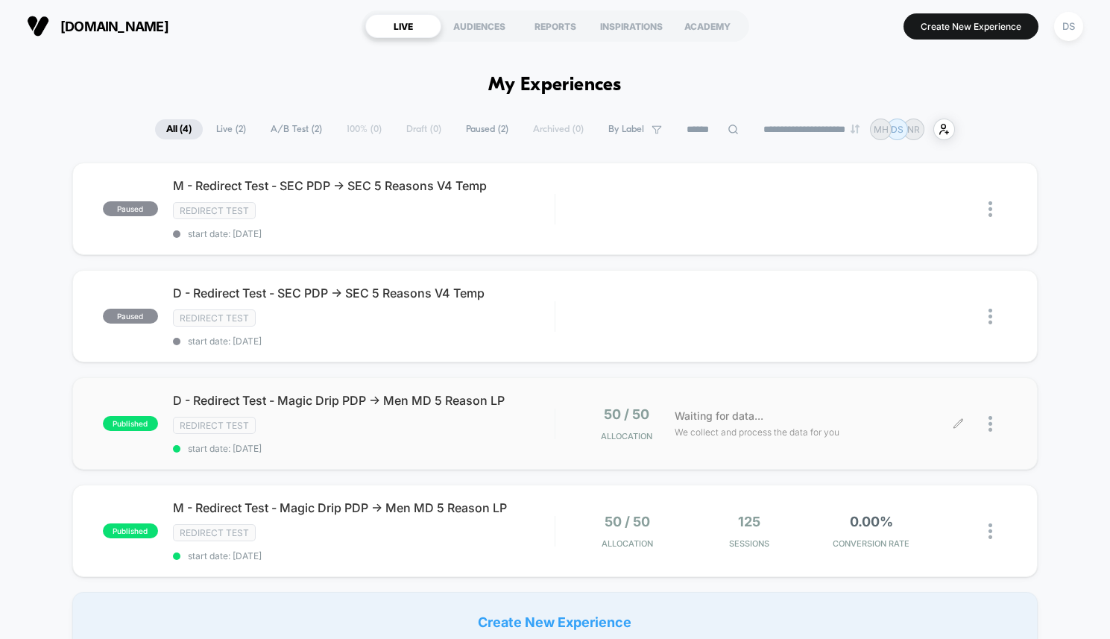
click at [987, 418] on div at bounding box center [983, 423] width 48 height 35
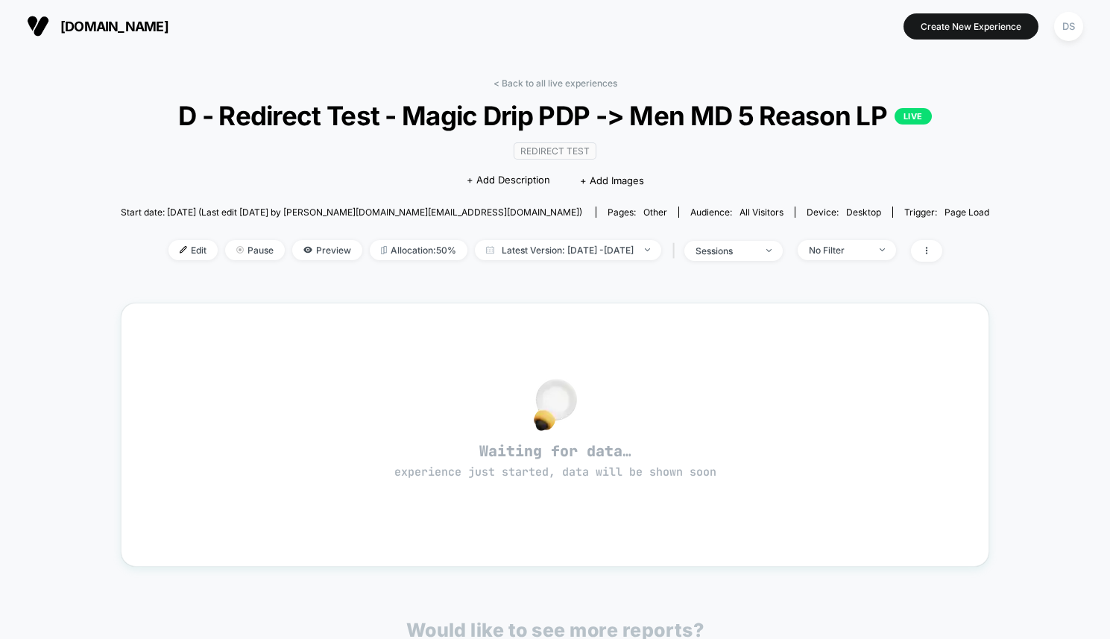
click at [575, 75] on div "< Back to all live experiences D - Redirect Test - Magic Drip PDP -> Men MD 5 R…" at bounding box center [555, 468] width 869 height 802
click at [573, 78] on link "< Back to all live experiences" at bounding box center [556, 83] width 124 height 11
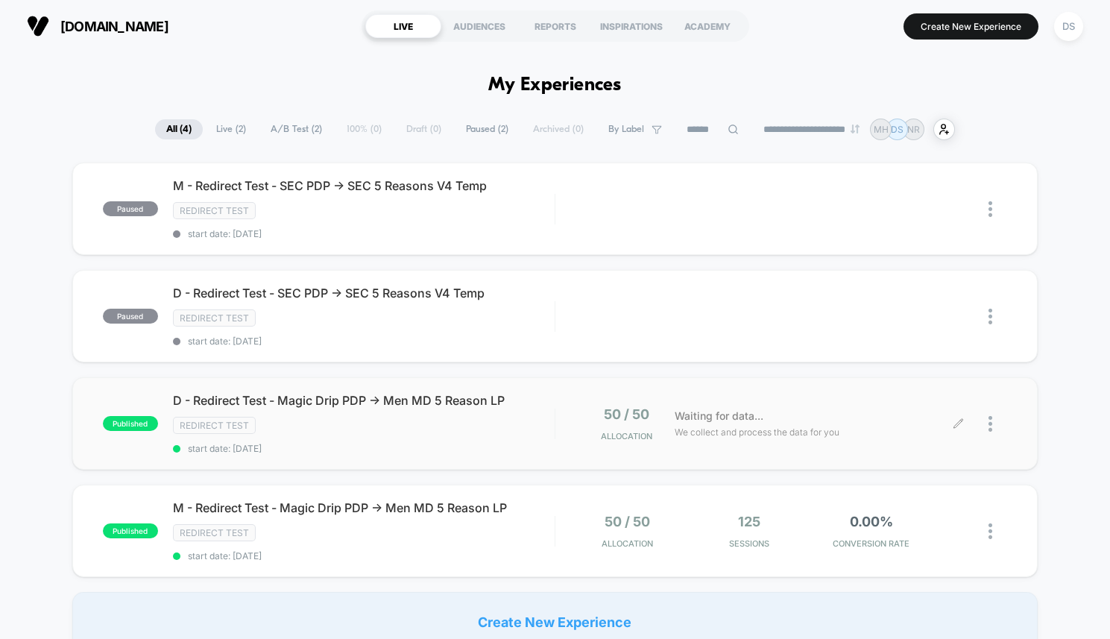
click at [996, 425] on div at bounding box center [998, 423] width 19 height 35
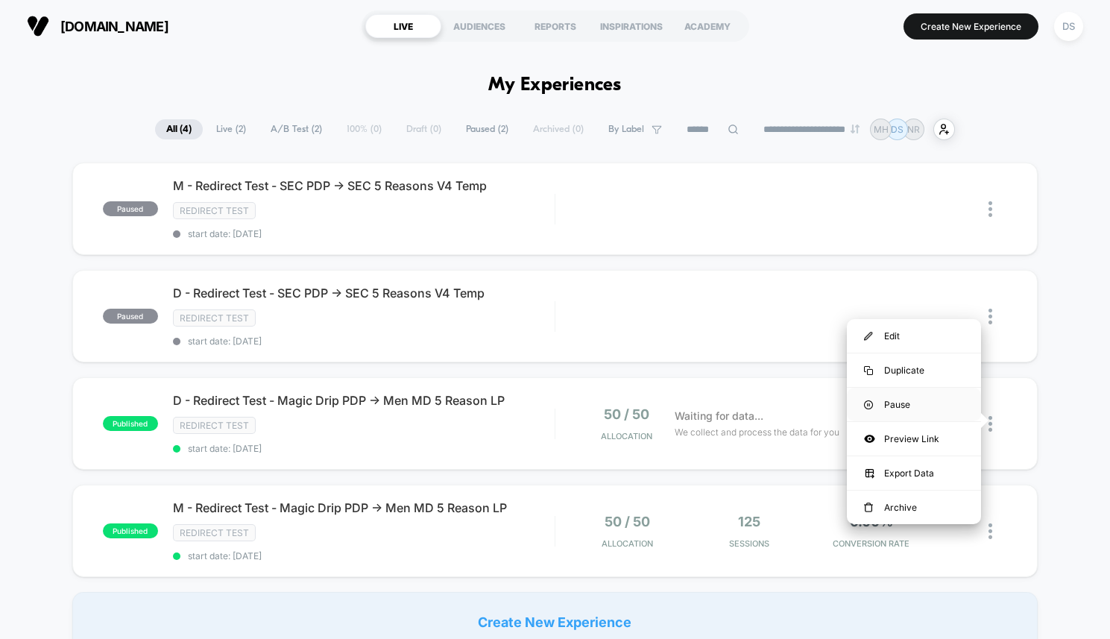
click at [923, 403] on div "Pause" at bounding box center [914, 405] width 134 height 34
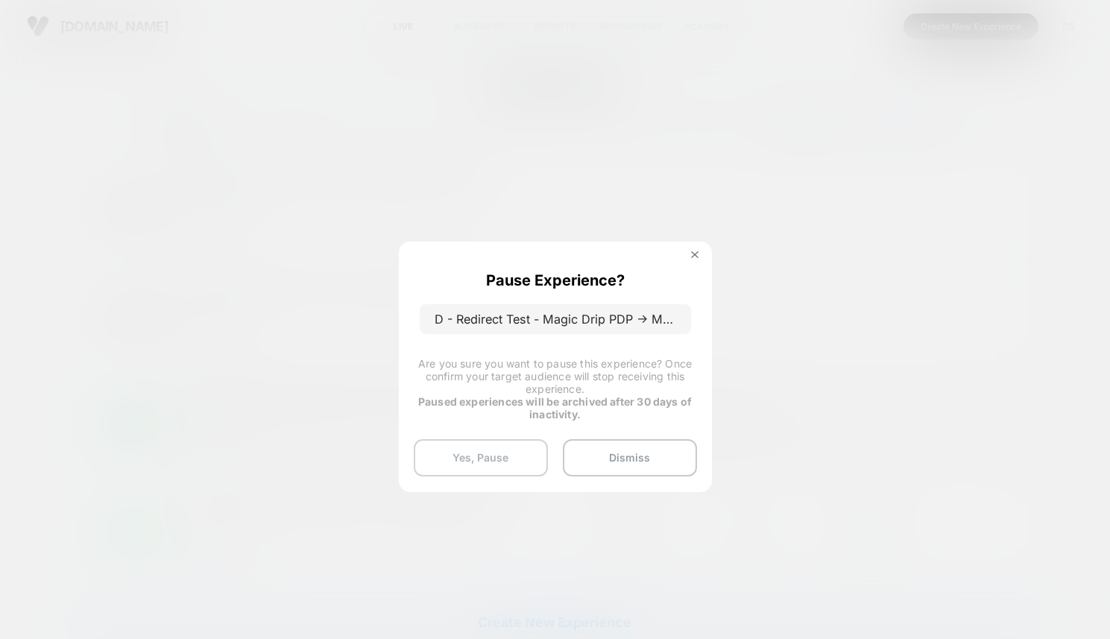
click at [515, 440] on button "Yes, Pause" at bounding box center [481, 457] width 134 height 37
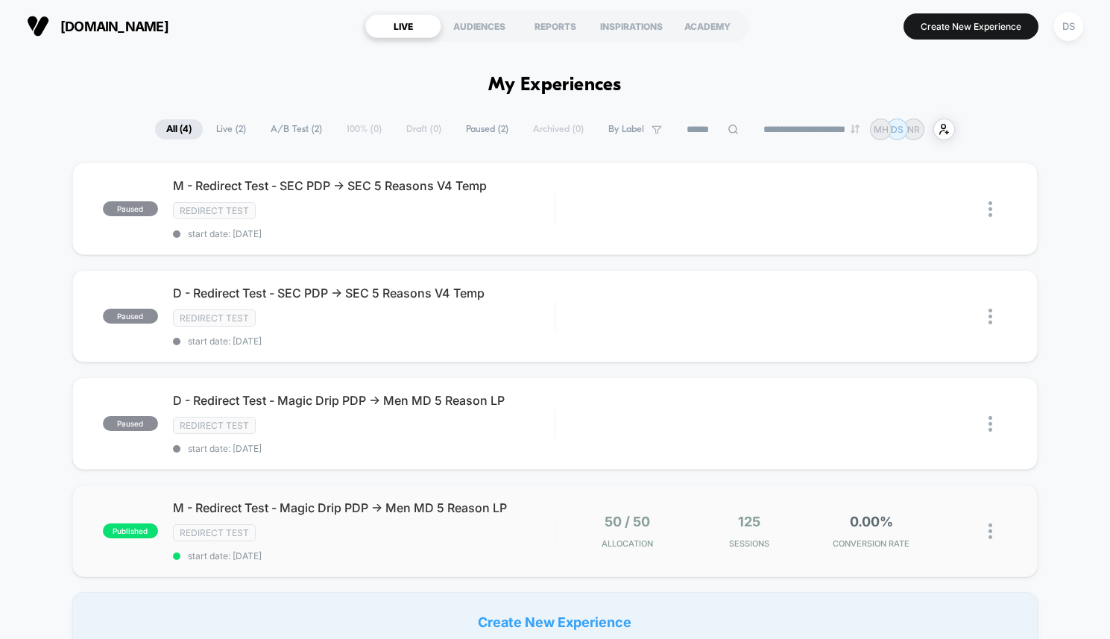
click at [990, 524] on img at bounding box center [991, 532] width 4 height 16
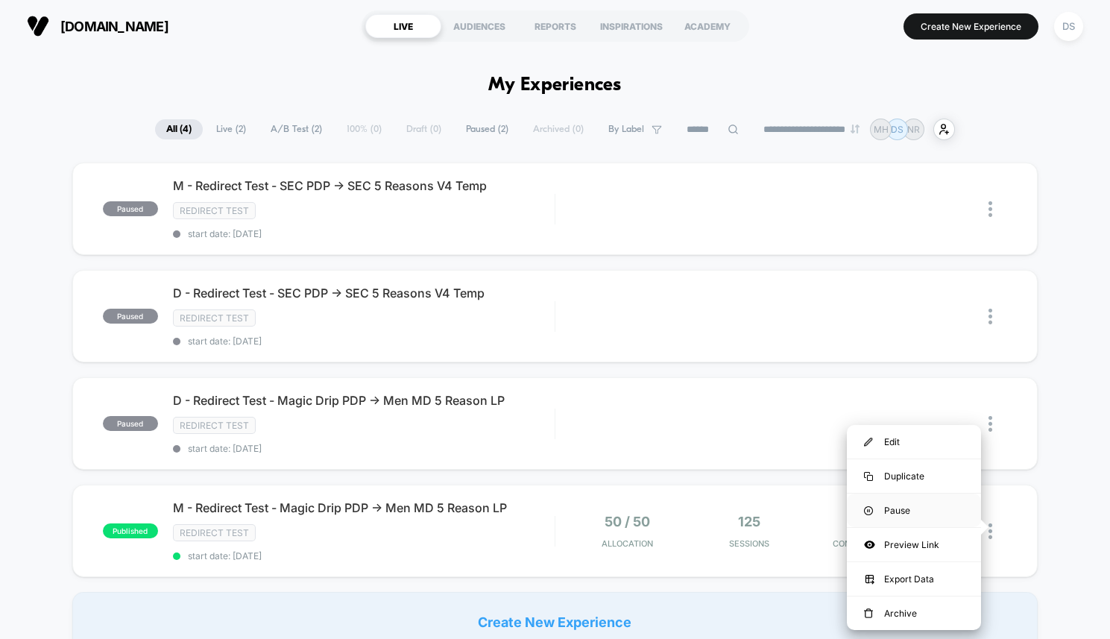
click at [906, 503] on div "Pause" at bounding box center [914, 511] width 134 height 34
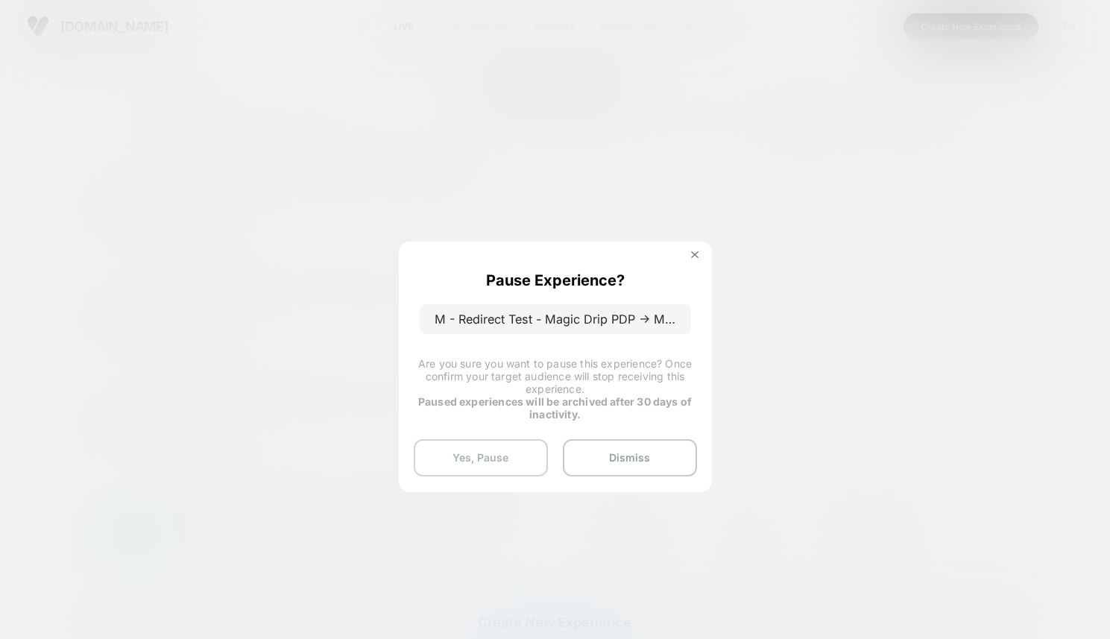
click at [473, 448] on button "Yes, Pause" at bounding box center [481, 457] width 134 height 37
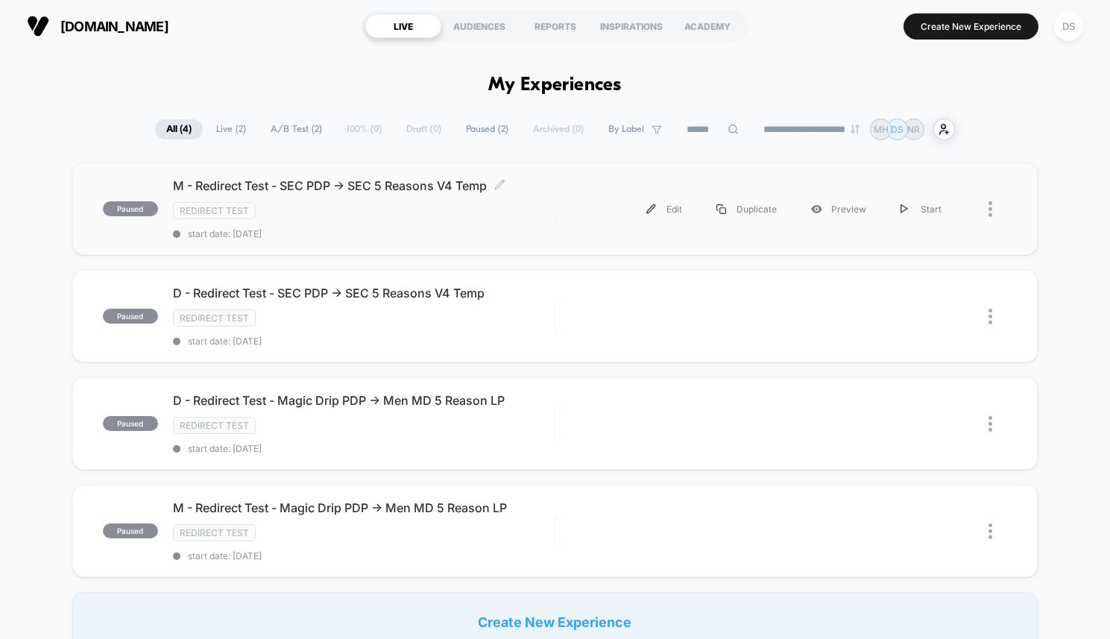
click at [410, 199] on div "M - Redirect Test - SEC PDP -> SEC 5 Reasons V4 Temp Click to edit experience d…" at bounding box center [364, 208] width 382 height 61
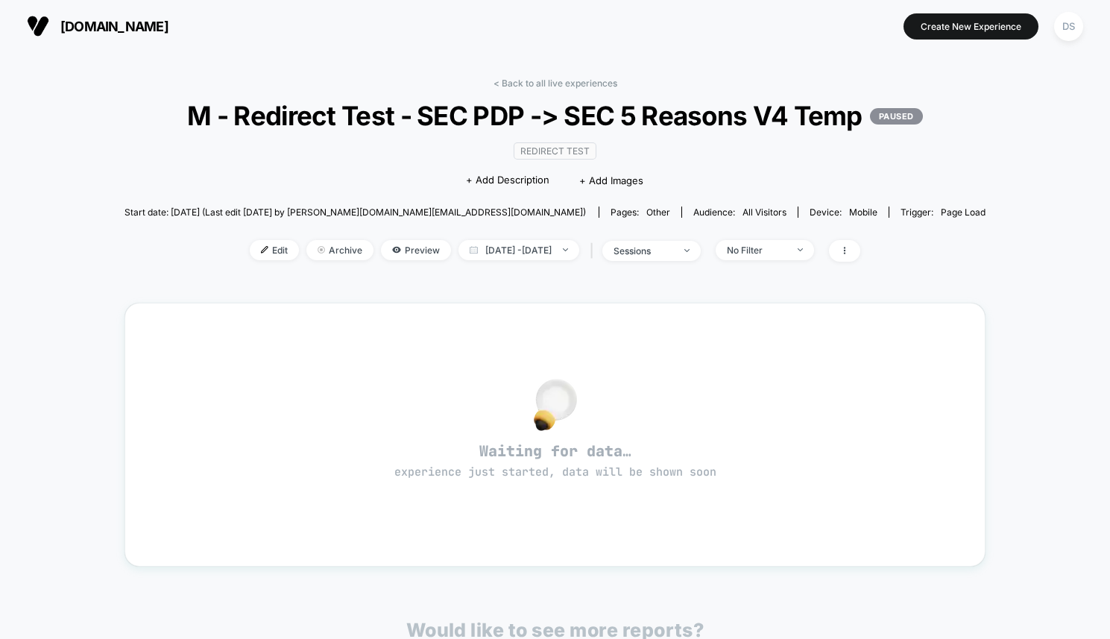
click at [460, 262] on div "< Back to all live experiences M - Redirect Test - SEC PDP -> SEC 5 Reasons V4 …" at bounding box center [556, 179] width 862 height 203
click at [460, 265] on div "< Back to all live experiences M - Redirect Test - SEC PDP -> SEC 5 Reasons V4 …" at bounding box center [556, 179] width 862 height 203
click at [460, 260] on span "[DATE] - [DATE]" at bounding box center [519, 250] width 121 height 20
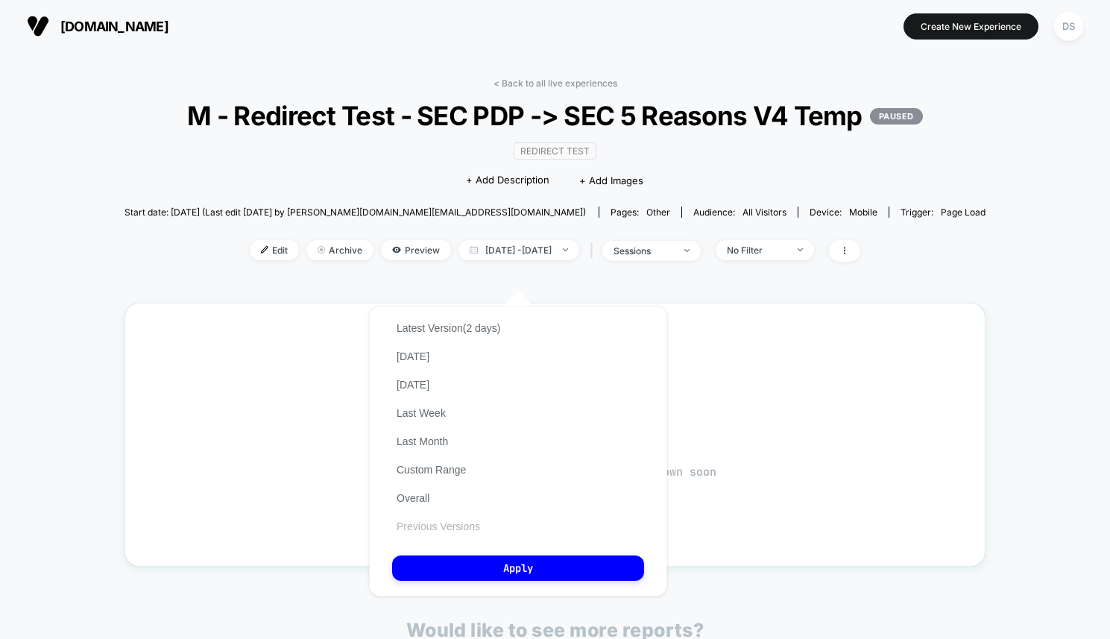
click at [437, 527] on button "Previous Versions" at bounding box center [438, 526] width 92 height 13
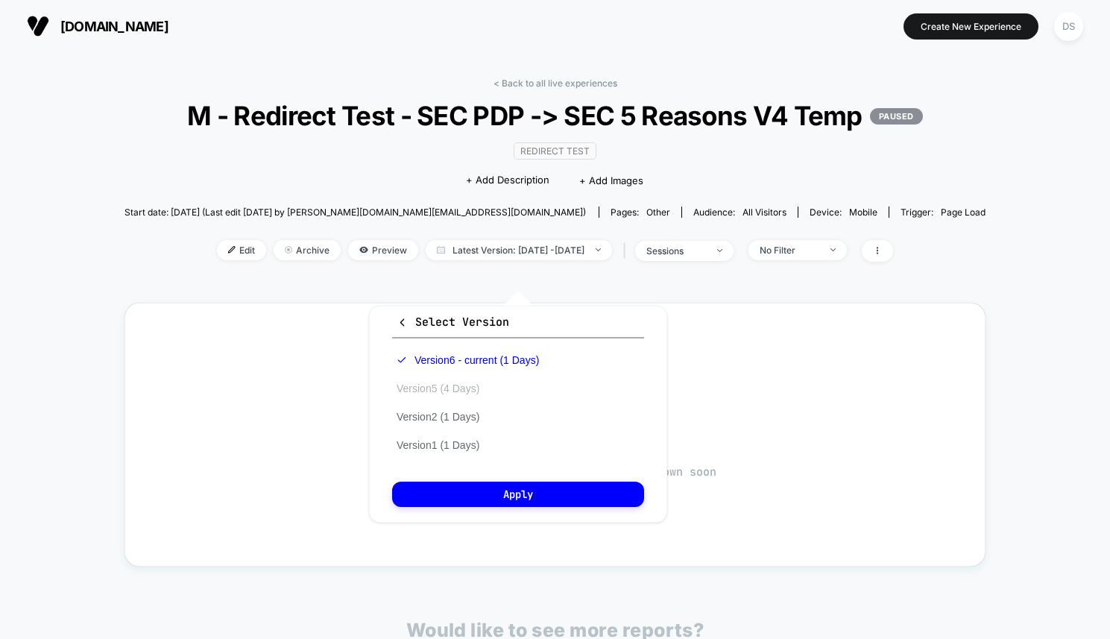
click at [453, 393] on button "Version 5 (4 Days)" at bounding box center [438, 388] width 92 height 13
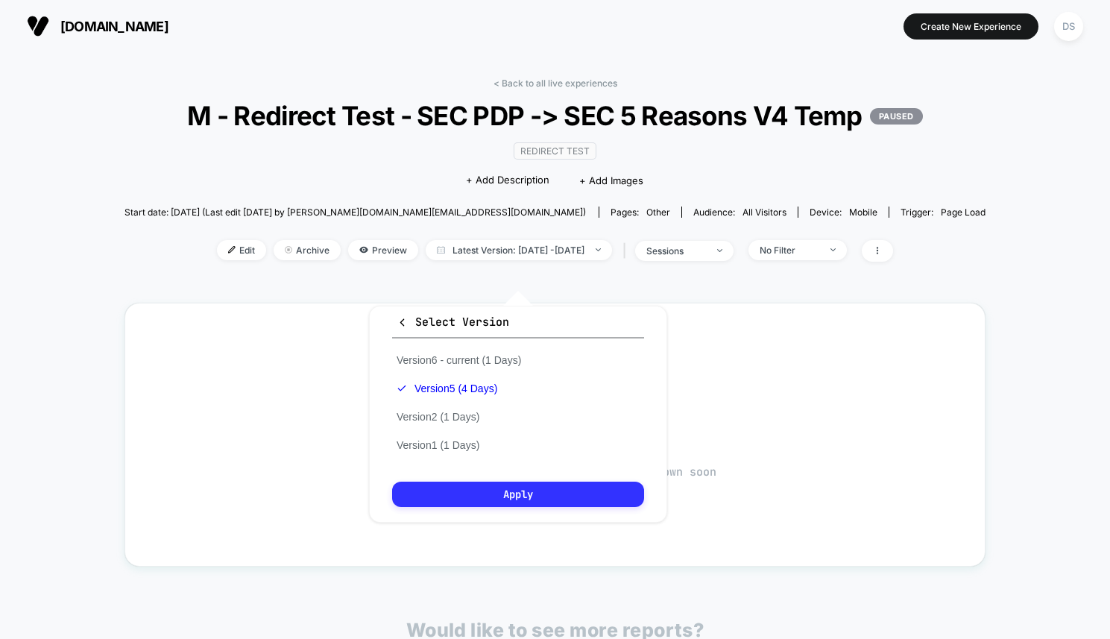
click at [468, 488] on button "Apply" at bounding box center [518, 494] width 252 height 25
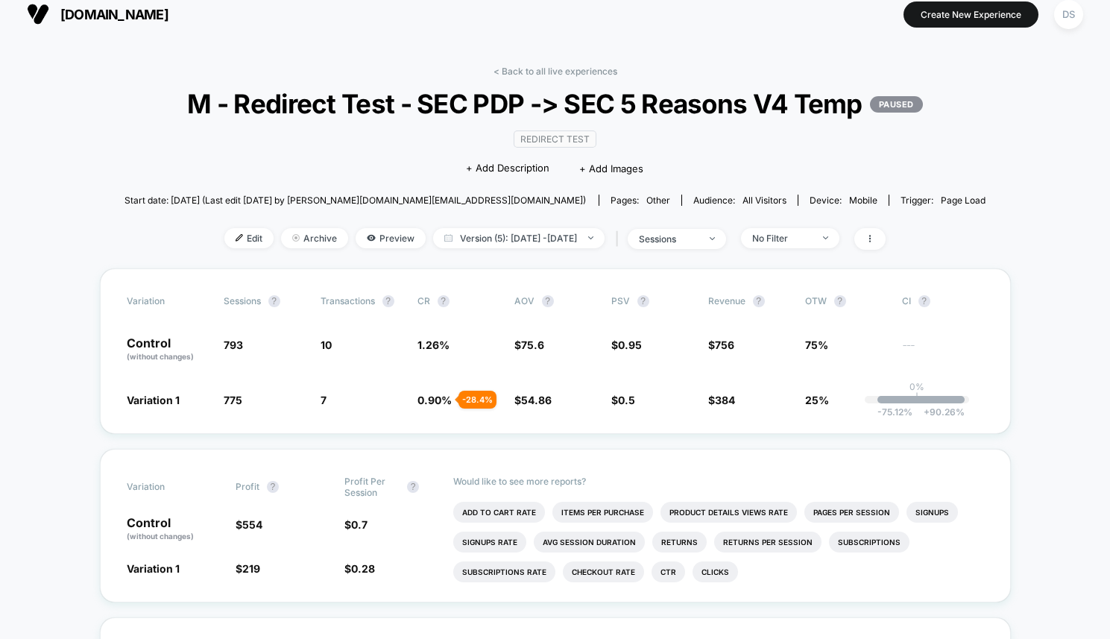
scroll to position [7, 0]
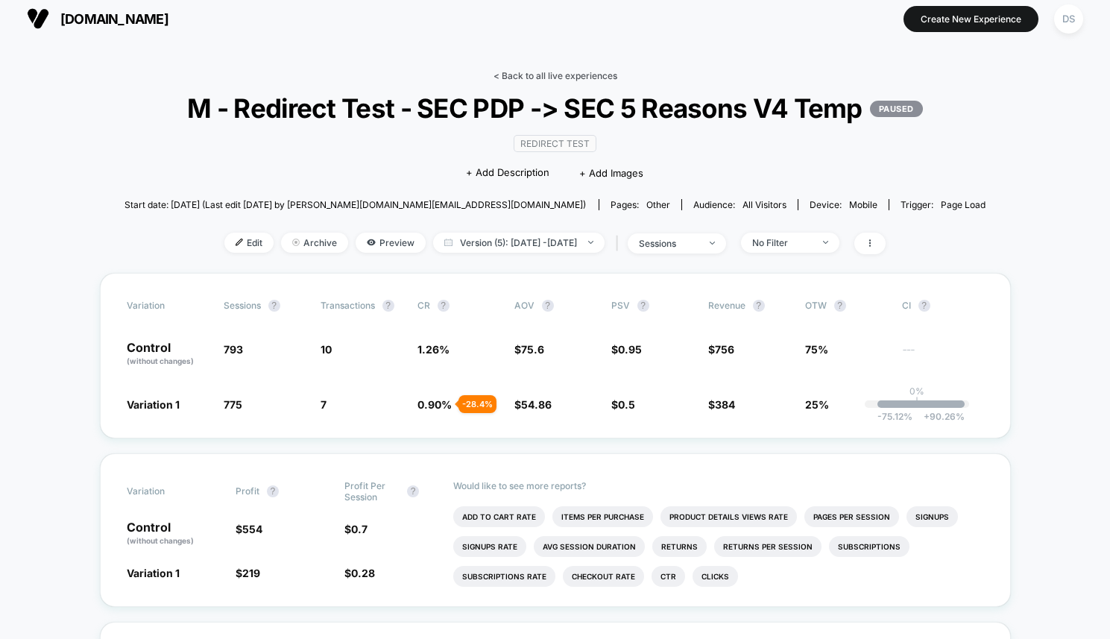
click at [524, 77] on link "< Back to all live experiences" at bounding box center [556, 75] width 124 height 11
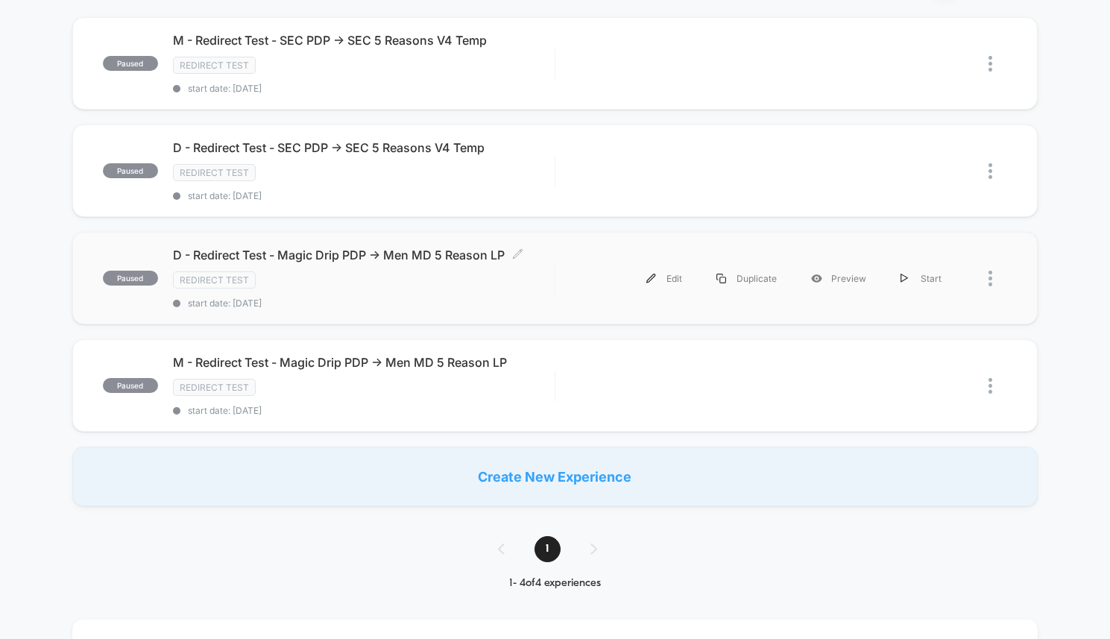
scroll to position [146, 0]
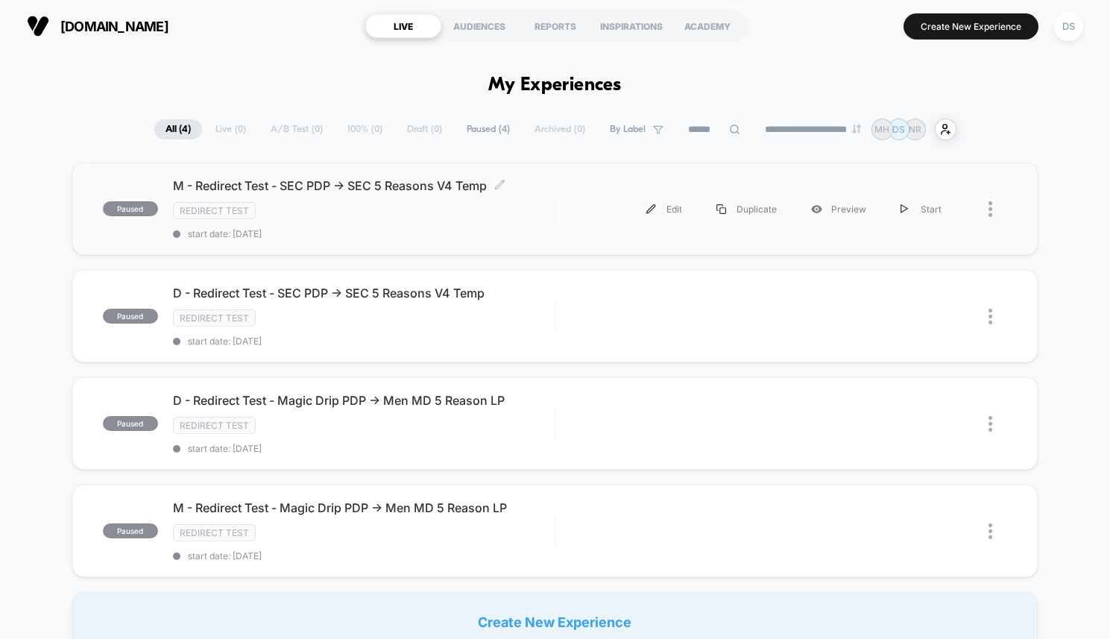
click at [373, 218] on div "Redirect Test" at bounding box center [364, 210] width 382 height 17
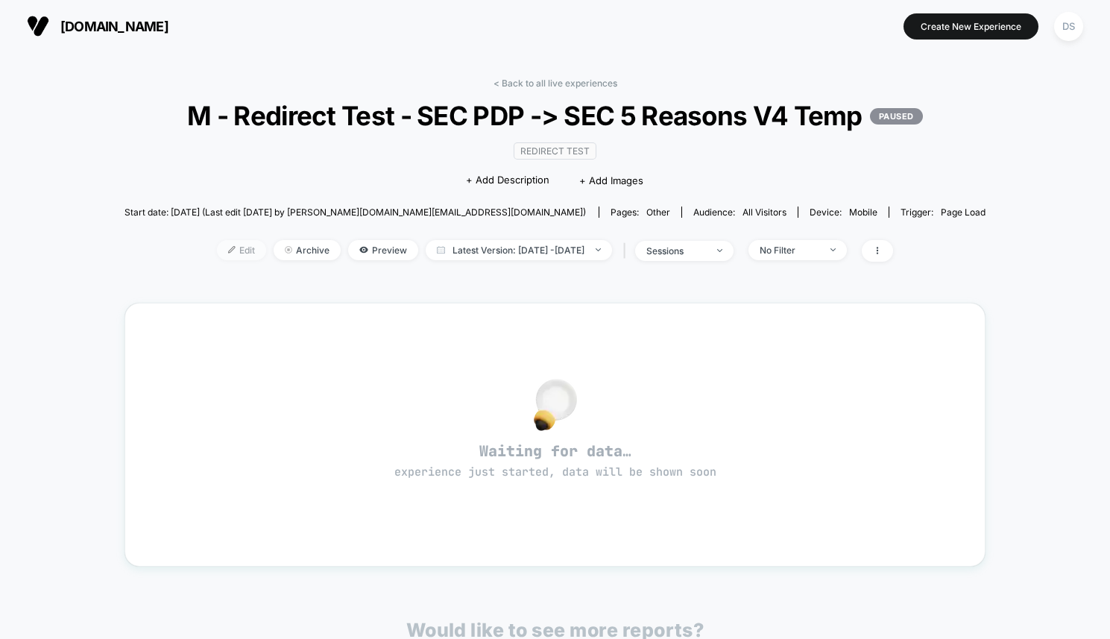
click at [217, 260] on span "Edit" at bounding box center [241, 250] width 49 height 20
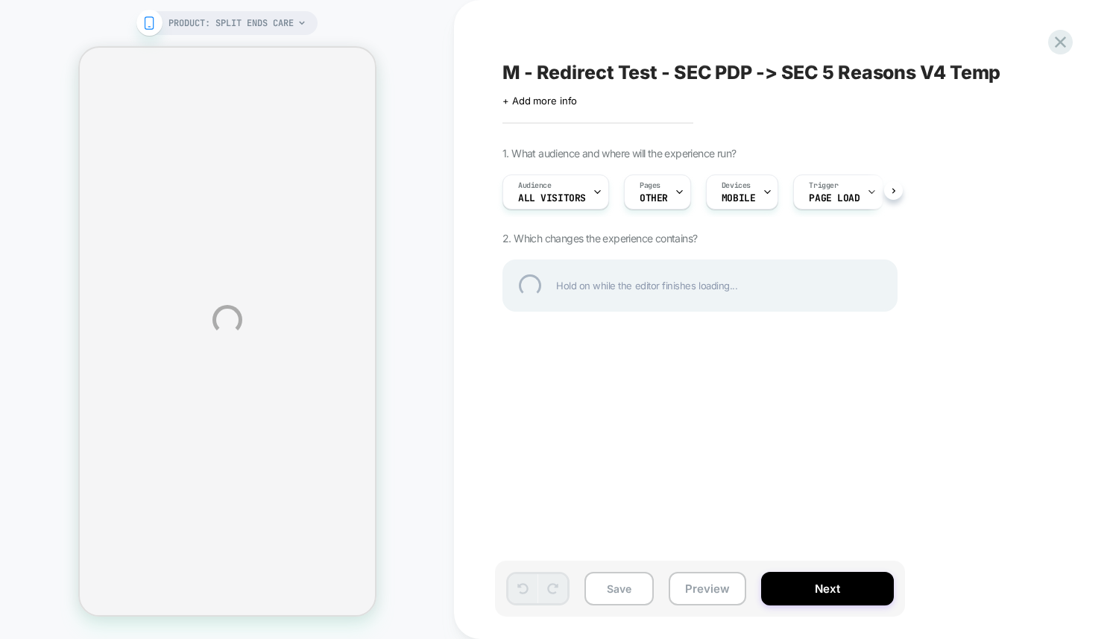
click at [855, 191] on div "PRODUCT: Split Ends Care PRODUCT: Split Ends Care M - Redirect Test - SEC PDP -…" at bounding box center [555, 319] width 1110 height 639
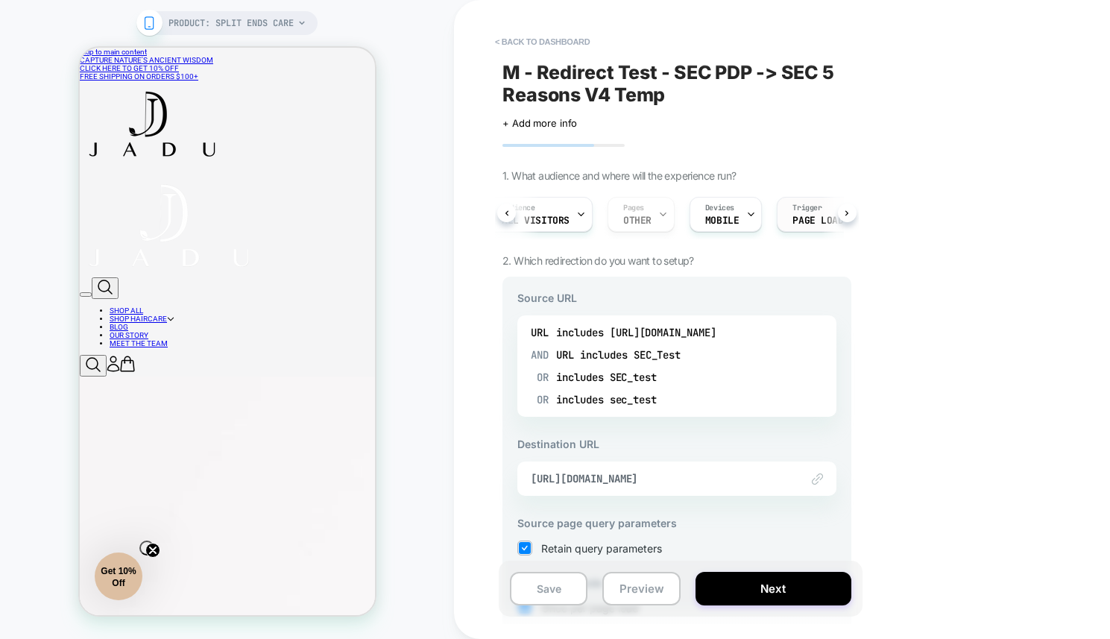
scroll to position [0, 28]
click at [818, 226] on div "Trigger Page Load" at bounding box center [806, 215] width 81 height 34
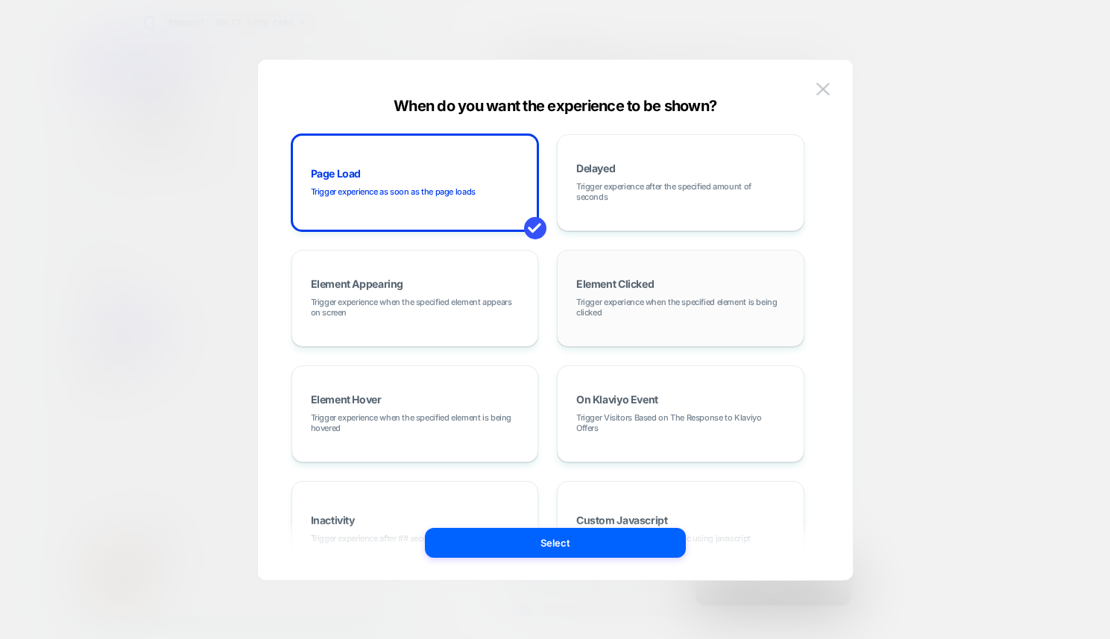
scroll to position [72, 0]
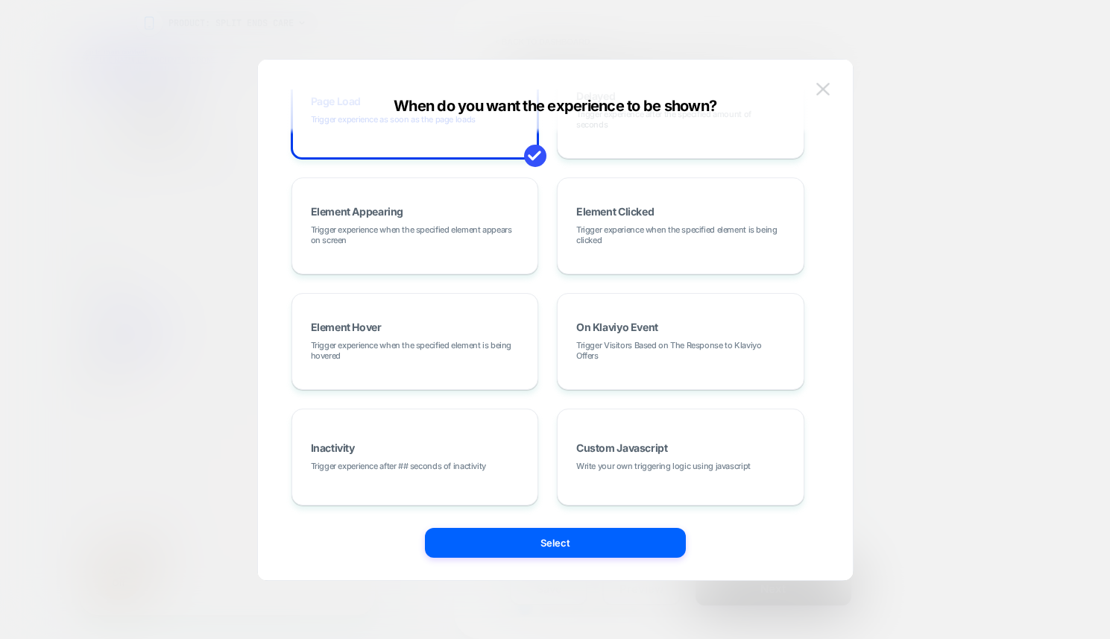
click at [822, 92] on img at bounding box center [823, 89] width 13 height 13
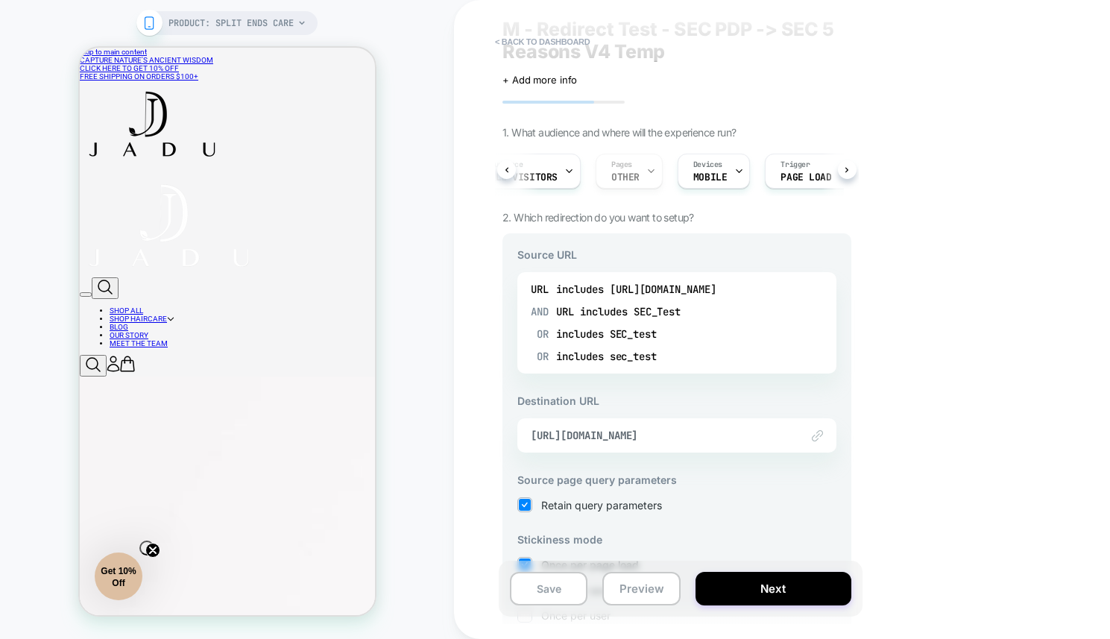
scroll to position [44, 0]
click at [532, 45] on button "< back to dashboard" at bounding box center [543, 42] width 110 height 24
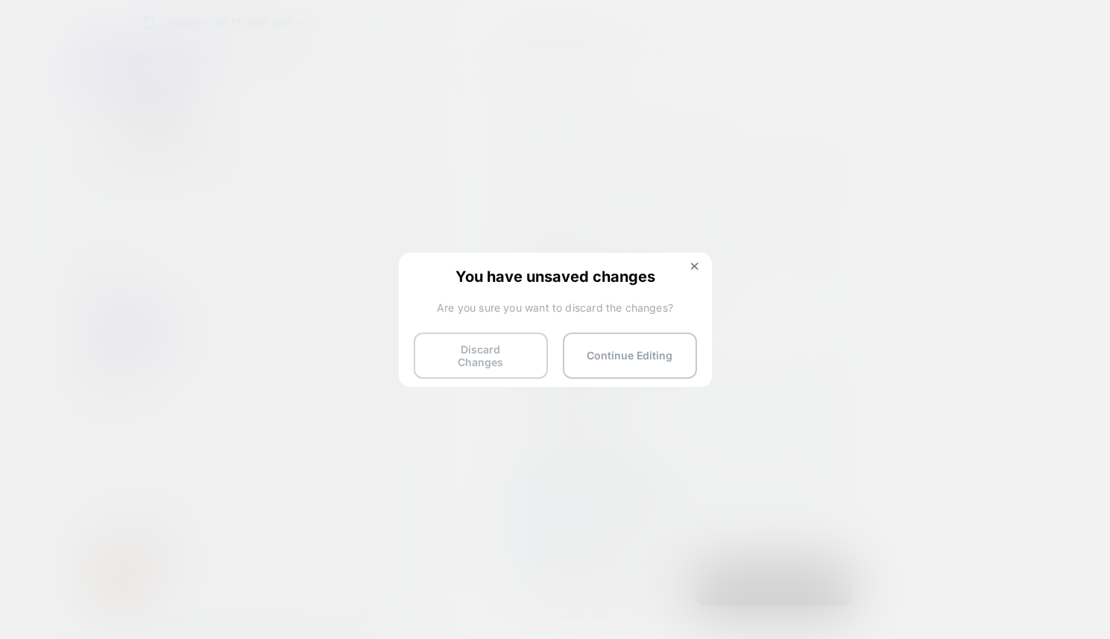
click at [521, 368] on button "Discard Changes" at bounding box center [481, 356] width 134 height 46
